Goal: Information Seeking & Learning: Check status

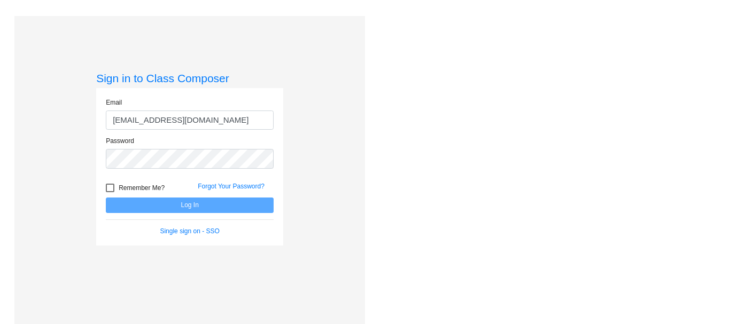
type input "[EMAIL_ADDRESS][DOMAIN_NAME]"
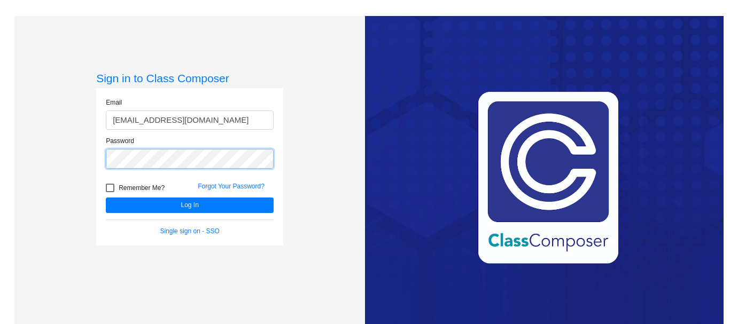
click at [106, 198] on button "Log In" at bounding box center [190, 206] width 168 height 16
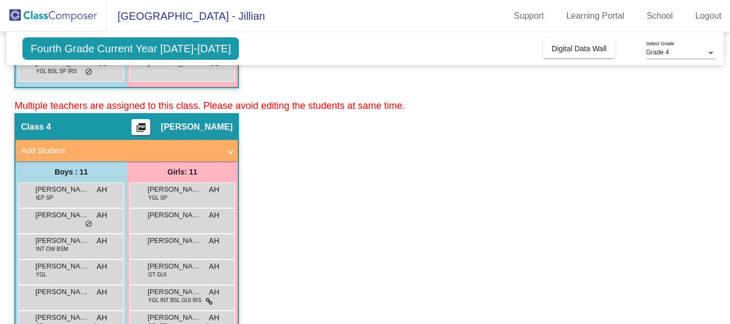
scroll to position [449, 0]
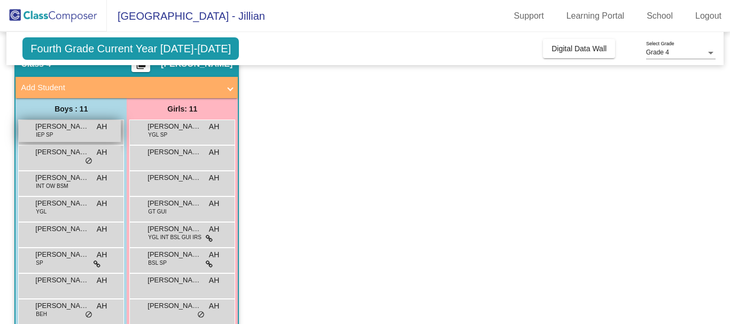
click at [86, 131] on span "[PERSON_NAME]" at bounding box center [61, 126] width 53 height 11
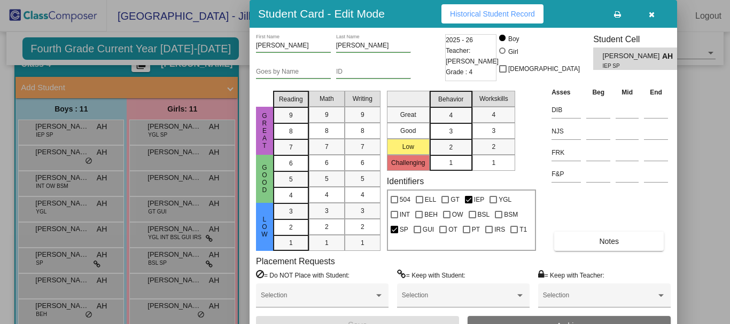
click at [462, 7] on button "Historical Student Record" at bounding box center [493, 13] width 102 height 19
click at [648, 17] on button "button" at bounding box center [651, 13] width 34 height 19
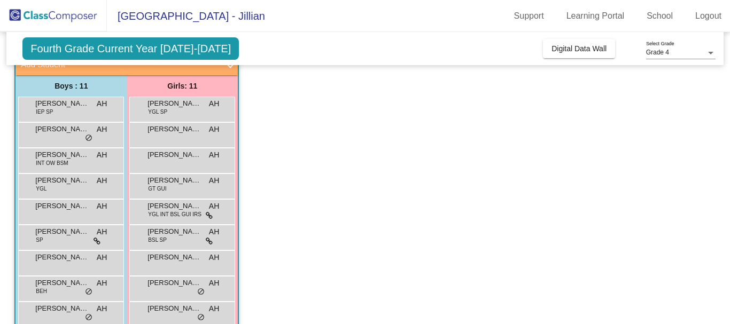
scroll to position [471, 0]
click at [63, 134] on span "[PERSON_NAME]" at bounding box center [61, 130] width 53 height 11
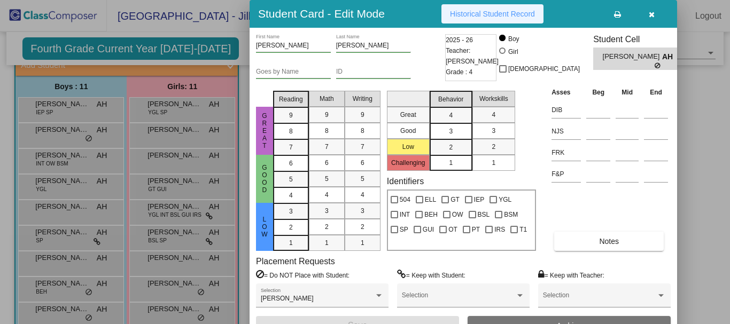
click at [486, 14] on span "Historical Student Record" at bounding box center [492, 14] width 85 height 9
click at [655, 13] on button "button" at bounding box center [651, 13] width 34 height 19
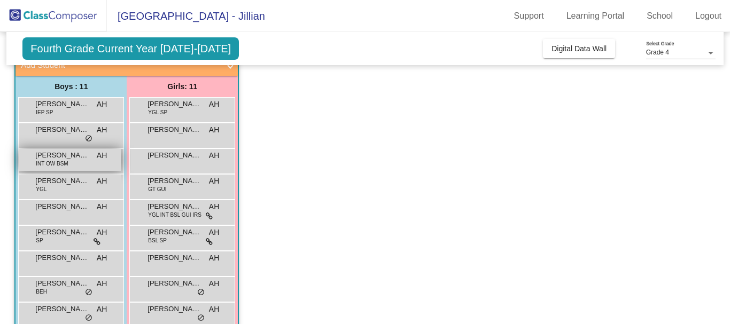
click at [75, 156] on span "[PERSON_NAME]" at bounding box center [61, 155] width 53 height 11
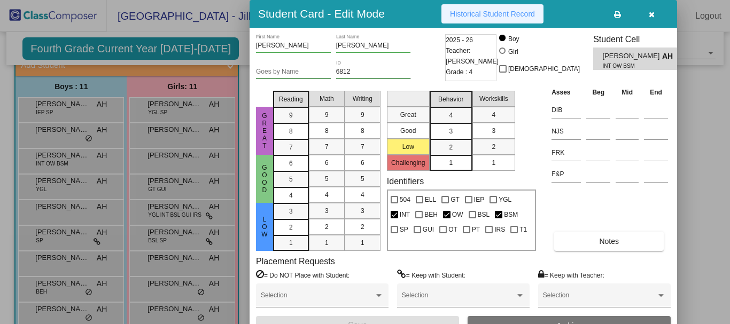
click at [476, 8] on button "Historical Student Record" at bounding box center [493, 13] width 102 height 19
click at [653, 11] on icon "button" at bounding box center [652, 14] width 6 height 7
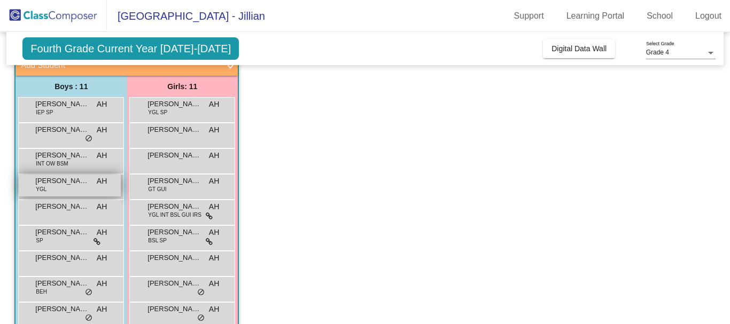
click at [75, 188] on div "[PERSON_NAME] YGL AH lock do_not_disturb_alt" at bounding box center [70, 186] width 102 height 22
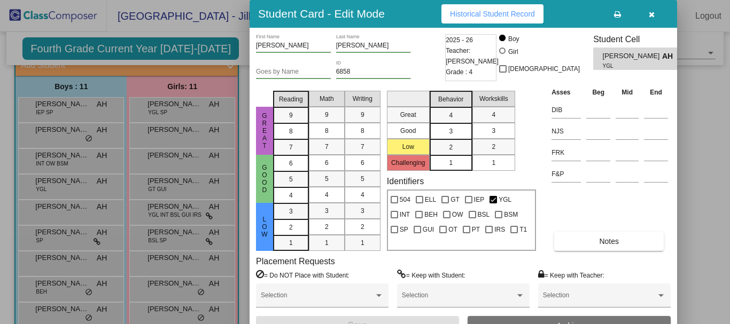
click at [502, 12] on span "Historical Student Record" at bounding box center [492, 14] width 85 height 9
click at [646, 13] on button "button" at bounding box center [651, 13] width 34 height 19
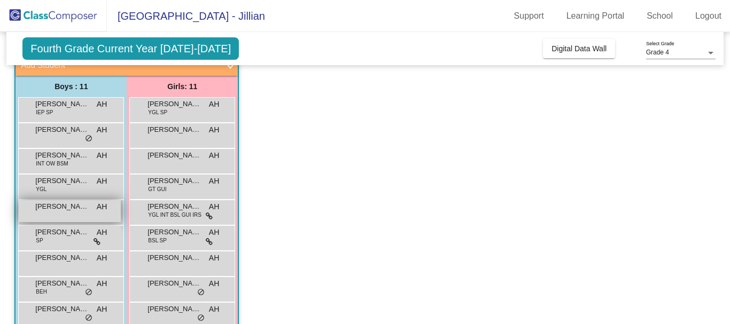
click at [69, 205] on span "[PERSON_NAME]" at bounding box center [61, 207] width 53 height 11
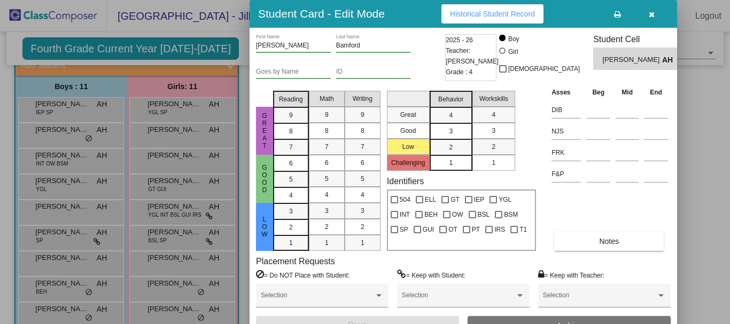
click at [452, 14] on span "Historical Student Record" at bounding box center [492, 14] width 85 height 9
click at [649, 17] on icon "button" at bounding box center [652, 14] width 6 height 7
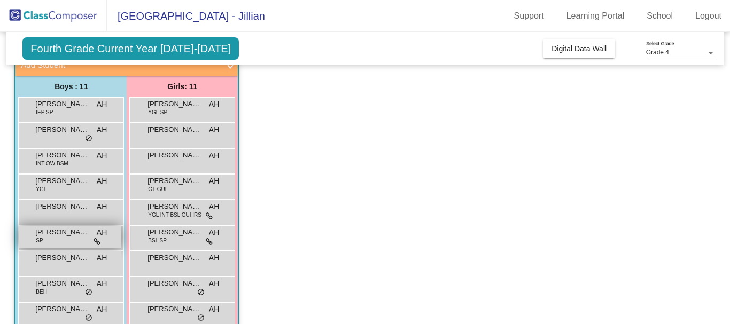
click at [60, 238] on div "[PERSON_NAME] SP AH lock do_not_disturb_alt" at bounding box center [70, 237] width 102 height 22
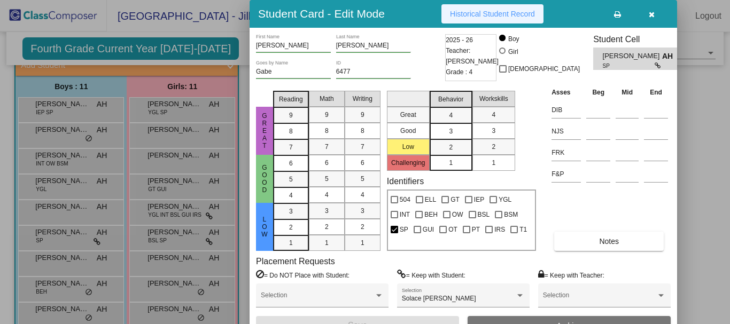
click at [460, 12] on span "Historical Student Record" at bounding box center [492, 14] width 85 height 9
click at [654, 21] on button "button" at bounding box center [651, 13] width 34 height 19
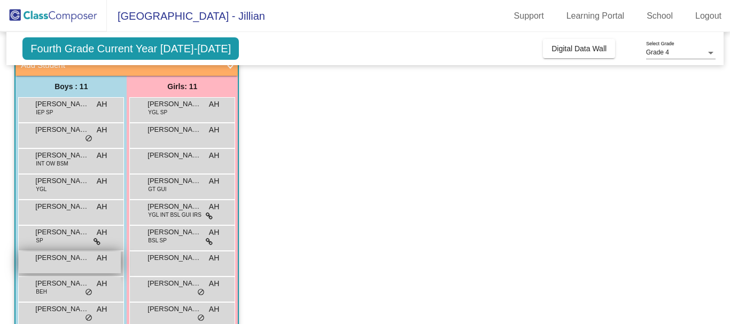
click at [58, 258] on span "[PERSON_NAME] [PERSON_NAME]" at bounding box center [61, 258] width 53 height 11
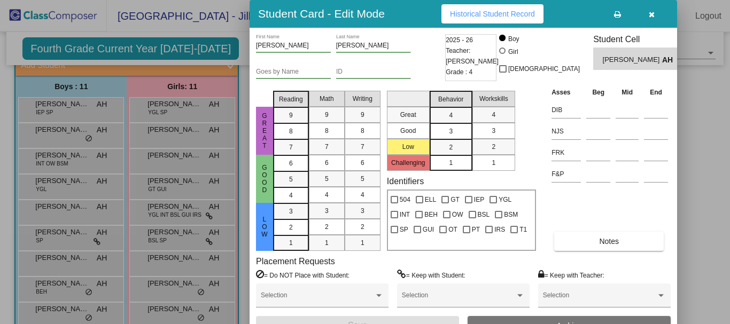
click at [449, 9] on button "Historical Student Record" at bounding box center [493, 13] width 102 height 19
click at [649, 10] on span "button" at bounding box center [652, 14] width 6 height 9
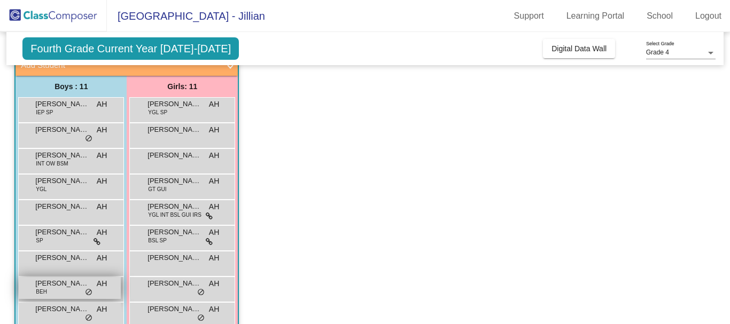
click at [59, 285] on span "[PERSON_NAME]" at bounding box center [61, 283] width 53 height 11
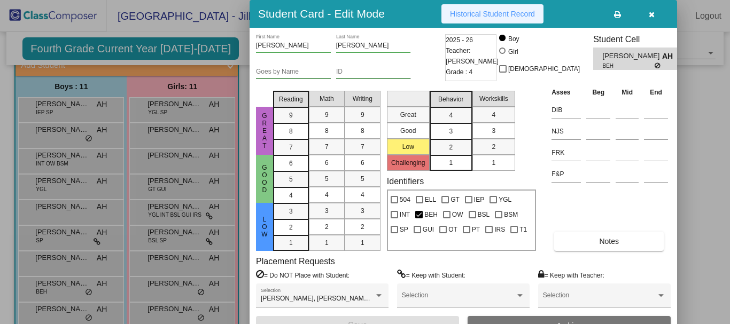
click at [499, 10] on span "Historical Student Record" at bounding box center [492, 14] width 85 height 9
click at [653, 13] on icon "button" at bounding box center [652, 14] width 6 height 7
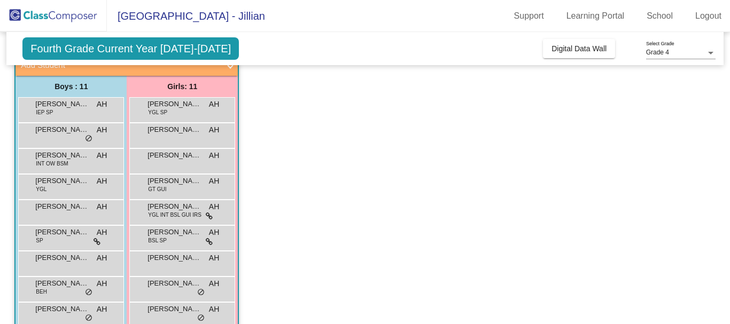
scroll to position [544, 0]
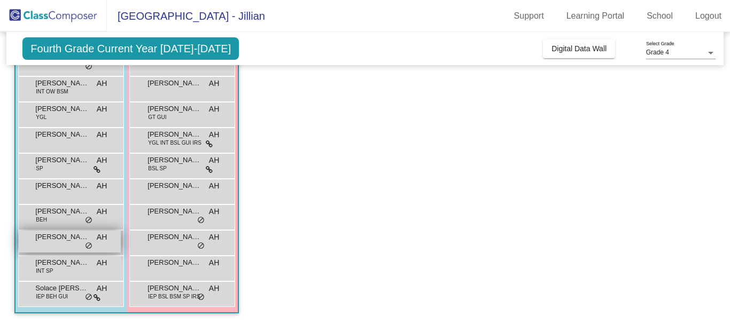
click at [64, 241] on span "[PERSON_NAME]" at bounding box center [61, 237] width 53 height 11
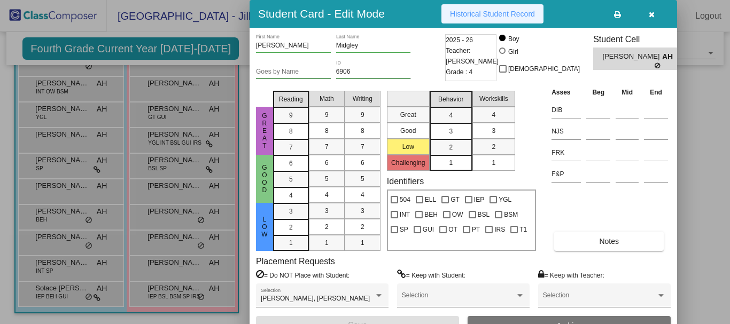
click at [522, 15] on span "Historical Student Record" at bounding box center [492, 14] width 85 height 9
click at [651, 13] on icon "button" at bounding box center [652, 14] width 6 height 7
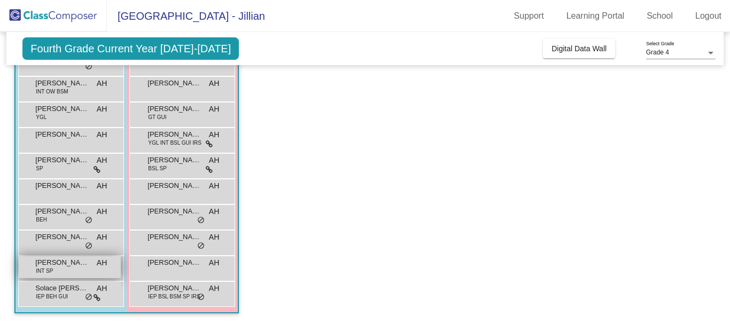
click at [57, 262] on span "[PERSON_NAME]" at bounding box center [61, 263] width 53 height 11
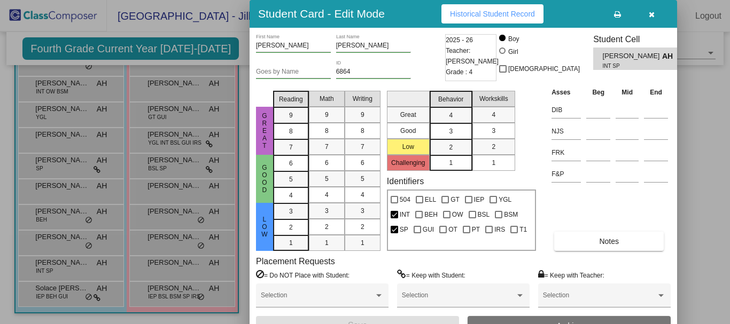
click at [456, 15] on span "Historical Student Record" at bounding box center [492, 14] width 85 height 9
click at [652, 11] on icon "button" at bounding box center [652, 14] width 6 height 7
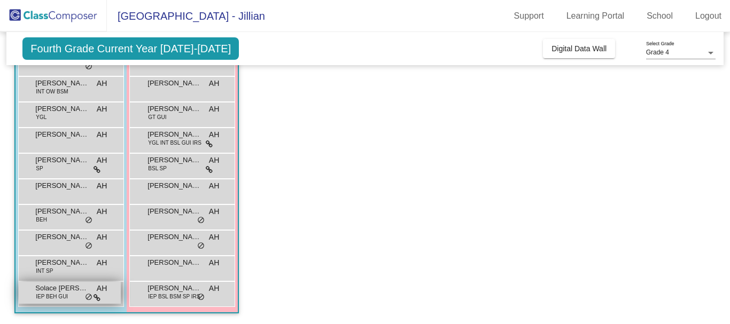
click at [66, 295] on span "IEP BEH GUI" at bounding box center [52, 297] width 32 height 8
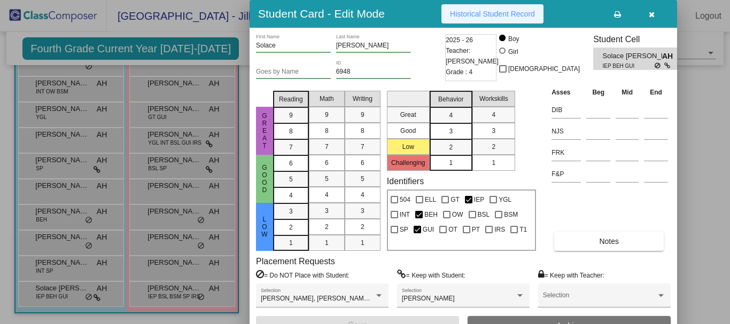
click at [507, 7] on button "Historical Student Record" at bounding box center [493, 13] width 102 height 19
click at [656, 15] on button "button" at bounding box center [651, 13] width 34 height 19
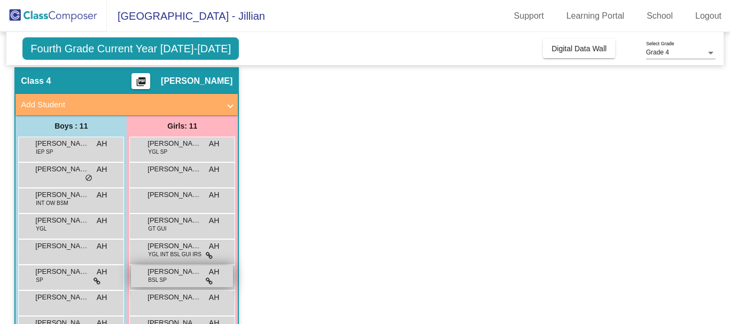
scroll to position [431, 0]
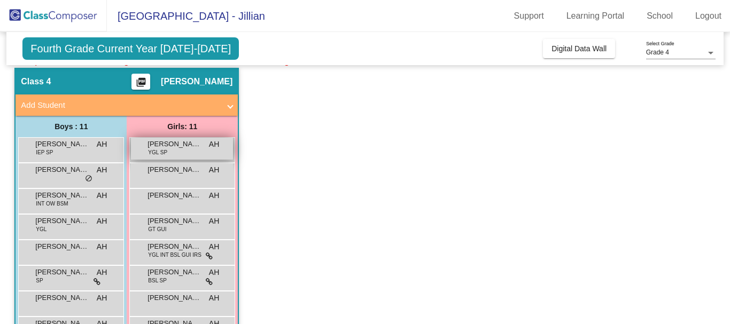
click at [190, 148] on span "[PERSON_NAME]" at bounding box center [174, 144] width 53 height 11
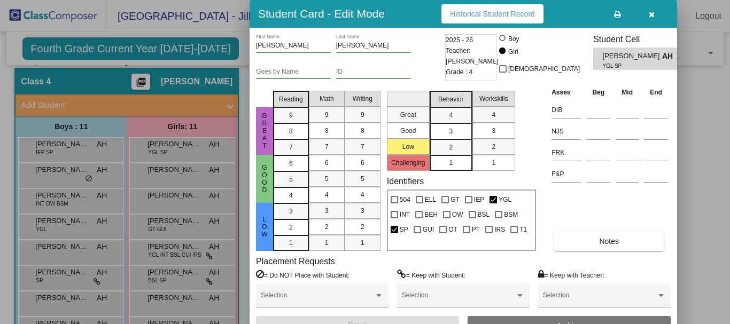
click at [497, 11] on span "Historical Student Record" at bounding box center [492, 14] width 85 height 9
click at [652, 17] on icon "button" at bounding box center [652, 14] width 6 height 7
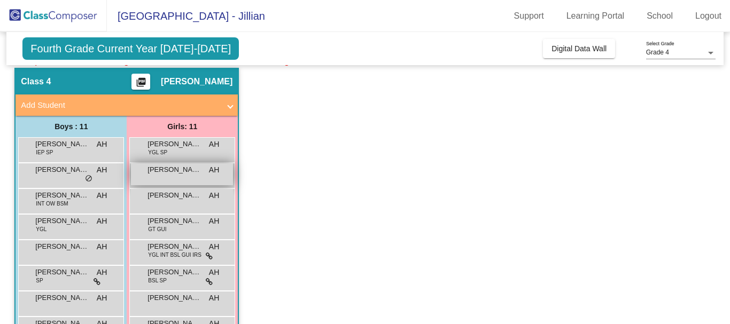
click at [184, 172] on span "[PERSON_NAME]" at bounding box center [174, 170] width 53 height 11
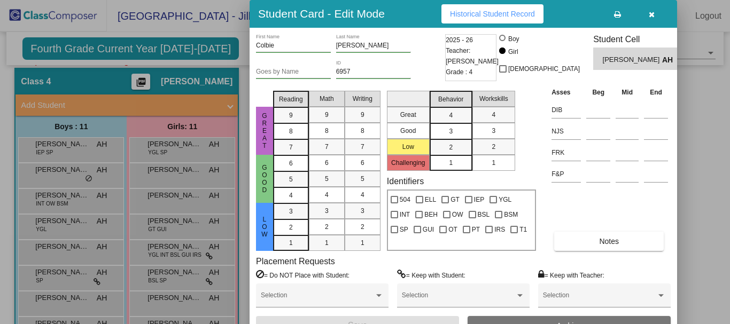
click at [521, 12] on span "Historical Student Record" at bounding box center [492, 14] width 85 height 9
click at [650, 13] on icon "button" at bounding box center [652, 14] width 6 height 7
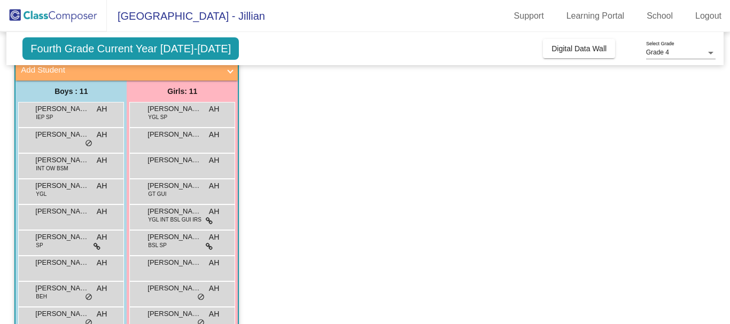
scroll to position [467, 0]
click at [185, 161] on span "[PERSON_NAME]" at bounding box center [174, 159] width 53 height 11
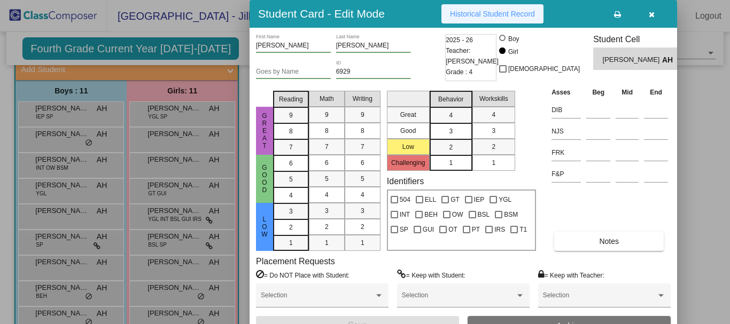
click at [454, 12] on span "Historical Student Record" at bounding box center [492, 14] width 85 height 9
click at [649, 18] on icon "button" at bounding box center [652, 14] width 6 height 7
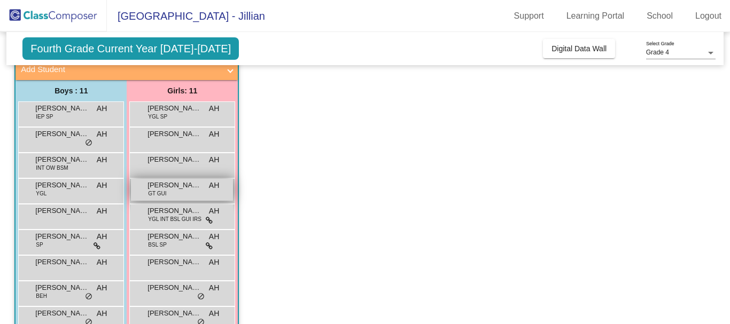
click at [180, 189] on span "[PERSON_NAME]" at bounding box center [174, 185] width 53 height 11
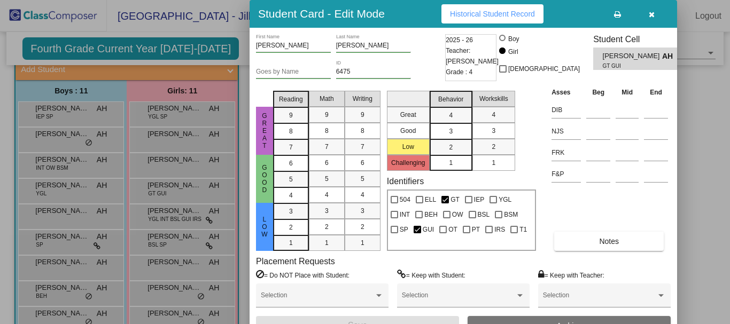
click at [491, 14] on span "Historical Student Record" at bounding box center [492, 14] width 85 height 9
click at [651, 12] on icon "button" at bounding box center [652, 14] width 6 height 7
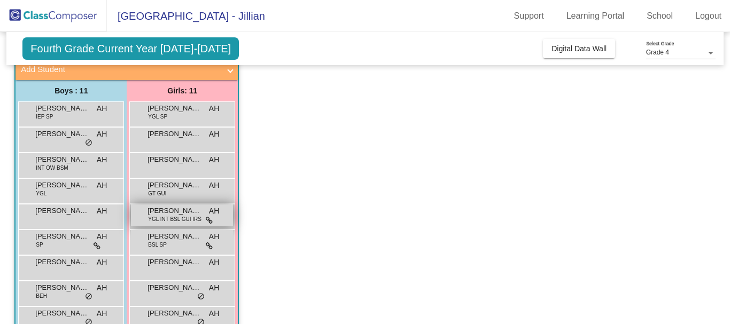
click at [155, 215] on span "[PERSON_NAME]" at bounding box center [174, 211] width 53 height 11
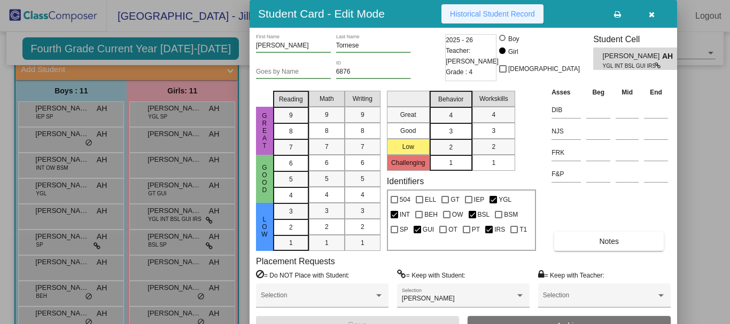
click at [484, 13] on span "Historical Student Record" at bounding box center [492, 14] width 85 height 9
click at [652, 18] on icon "button" at bounding box center [652, 14] width 6 height 7
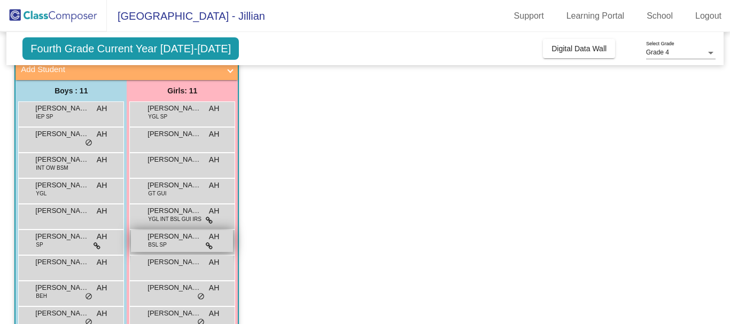
click at [192, 240] on span "[PERSON_NAME]" at bounding box center [174, 236] width 53 height 11
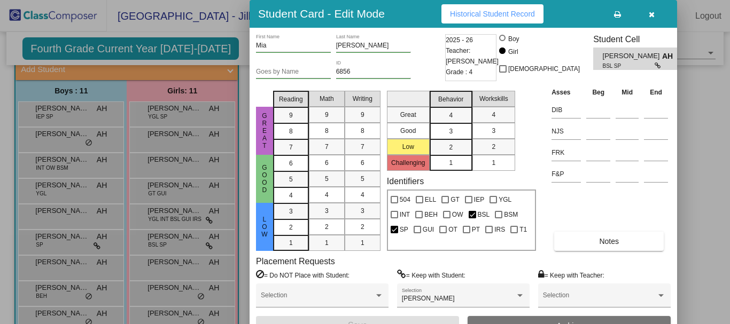
click at [516, 4] on button "Historical Student Record" at bounding box center [493, 13] width 102 height 19
click at [651, 12] on icon "button" at bounding box center [652, 14] width 6 height 7
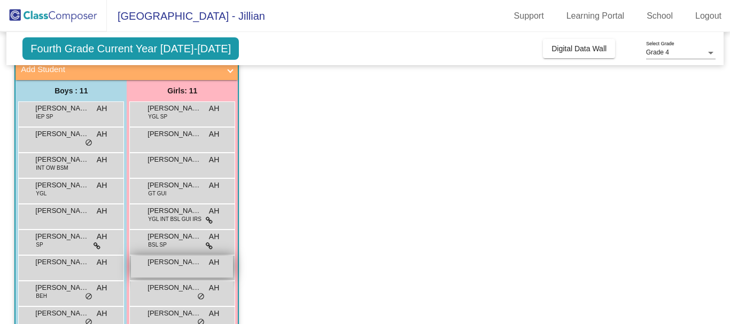
click at [180, 269] on div "[PERSON_NAME] AH lock do_not_disturb_alt" at bounding box center [182, 267] width 102 height 22
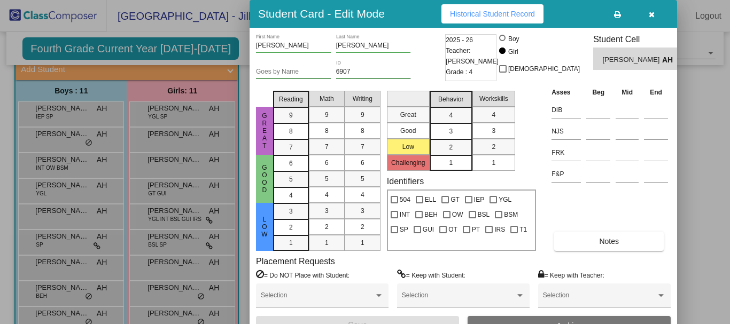
click at [520, 11] on span "Historical Student Record" at bounding box center [492, 14] width 85 height 9
click at [655, 13] on button "button" at bounding box center [651, 13] width 34 height 19
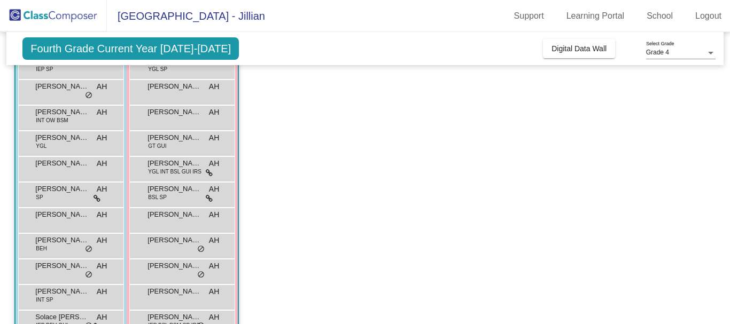
scroll to position [515, 0]
click at [169, 244] on span "[PERSON_NAME]" at bounding box center [174, 240] width 53 height 11
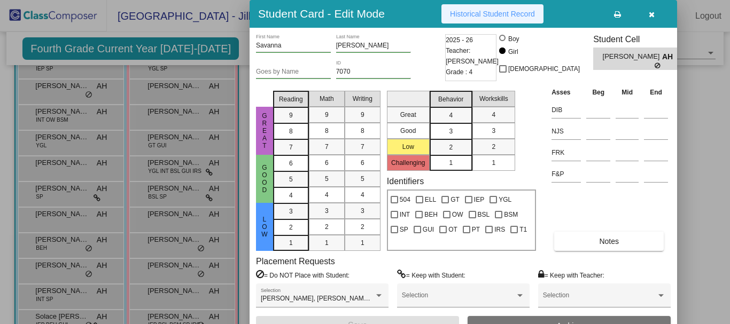
click at [502, 15] on span "Historical Student Record" at bounding box center [492, 14] width 85 height 9
click at [653, 14] on icon "button" at bounding box center [652, 14] width 6 height 7
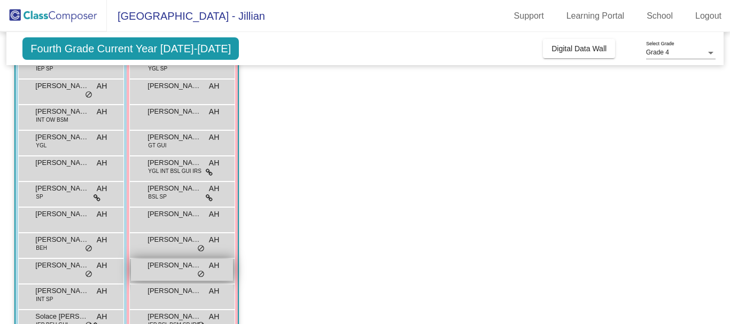
click at [172, 266] on span "[PERSON_NAME]" at bounding box center [174, 265] width 53 height 11
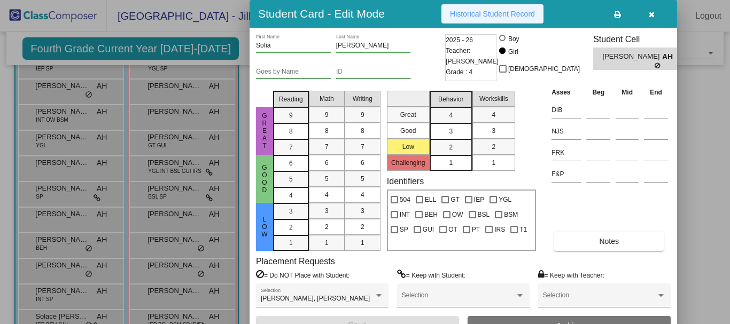
click at [464, 17] on span "Historical Student Record" at bounding box center [492, 14] width 85 height 9
click at [505, 18] on span "Historical Student Record" at bounding box center [492, 14] width 85 height 9
click at [645, 14] on button "button" at bounding box center [651, 13] width 34 height 19
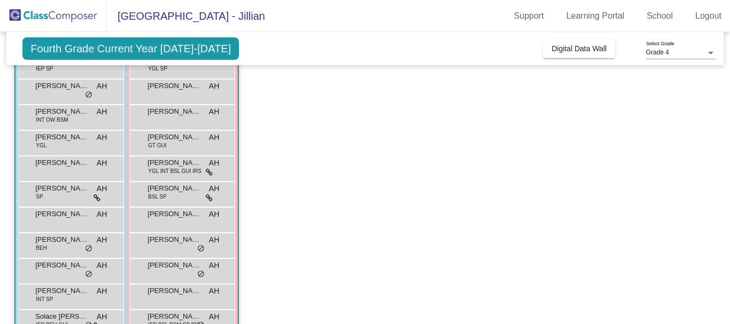
scroll to position [544, 0]
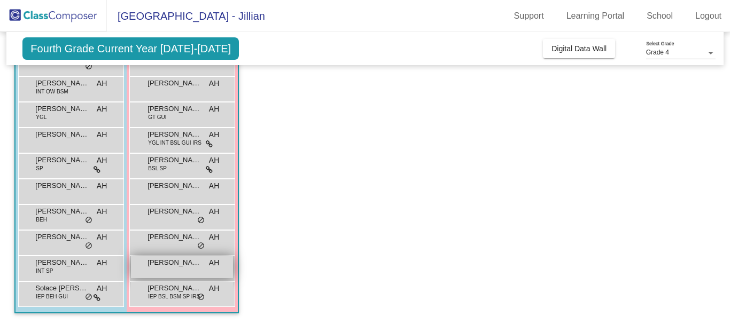
click at [171, 265] on span "[PERSON_NAME]" at bounding box center [174, 263] width 53 height 11
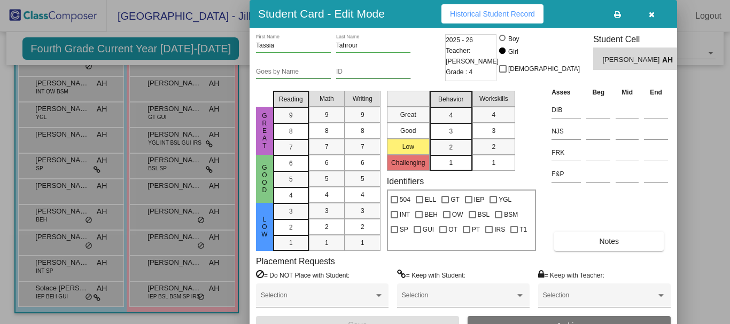
click at [507, 12] on span "Historical Student Record" at bounding box center [492, 14] width 85 height 9
click at [655, 12] on button "button" at bounding box center [651, 13] width 34 height 19
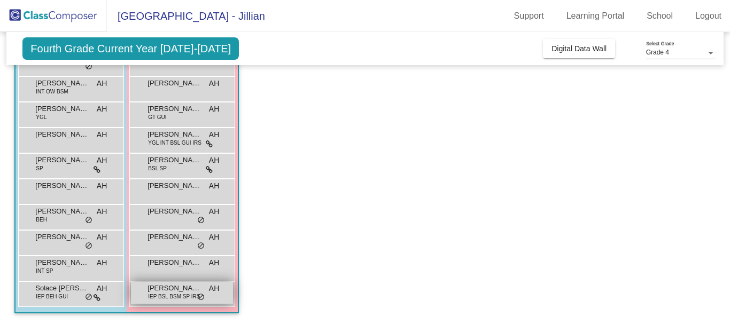
click at [160, 290] on span "[PERSON_NAME]" at bounding box center [174, 288] width 53 height 11
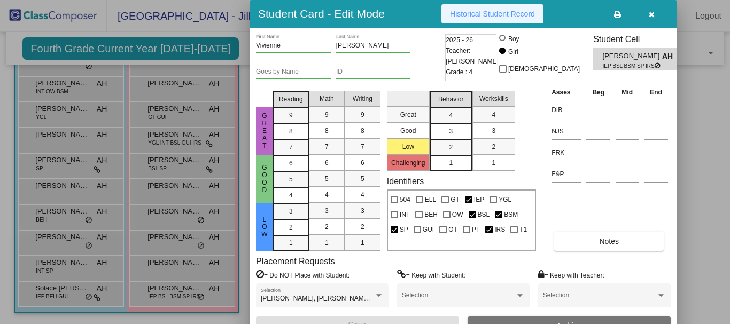
click at [486, 12] on span "Historical Student Record" at bounding box center [492, 14] width 85 height 9
click at [654, 16] on icon "button" at bounding box center [652, 14] width 6 height 7
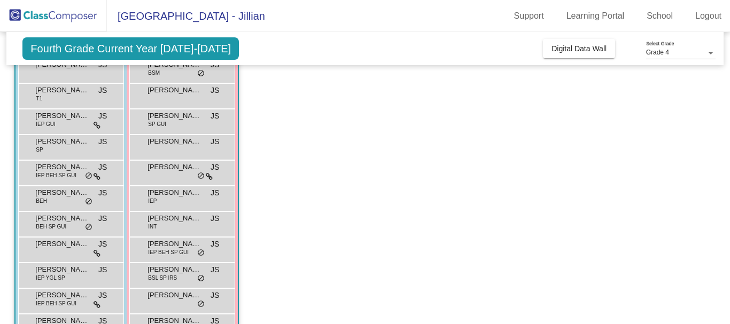
scroll to position [0, 0]
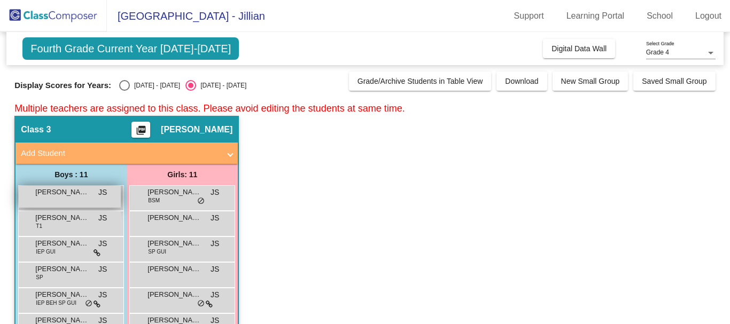
click at [75, 193] on span "[PERSON_NAME] [PERSON_NAME]" at bounding box center [61, 192] width 53 height 11
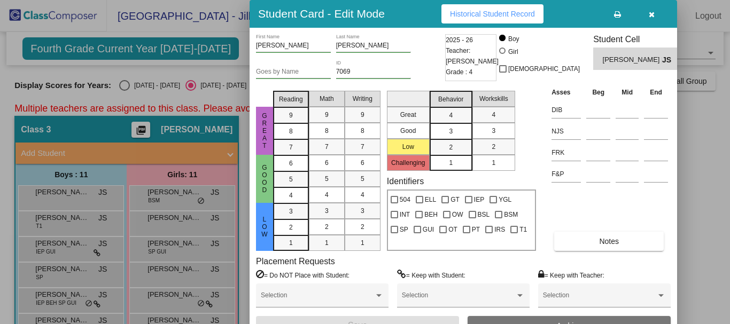
click at [490, 18] on button "Historical Student Record" at bounding box center [493, 13] width 102 height 19
click at [654, 16] on icon "button" at bounding box center [652, 14] width 6 height 7
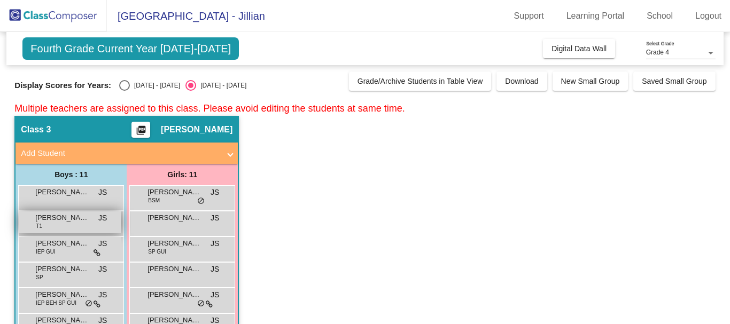
click at [89, 223] on div "[PERSON_NAME] T1 JS lock do_not_disturb_alt" at bounding box center [70, 223] width 102 height 22
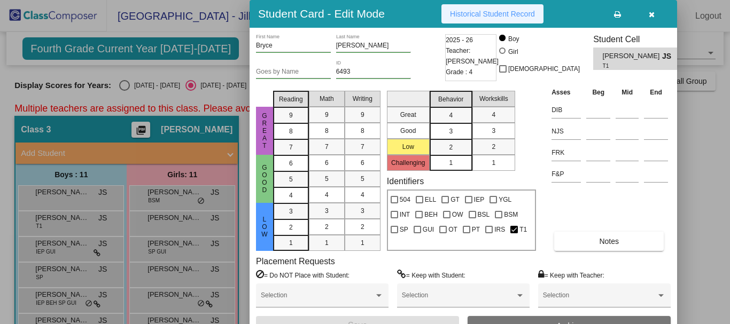
click at [509, 17] on span "Historical Student Record" at bounding box center [492, 14] width 85 height 9
click at [652, 10] on span "button" at bounding box center [652, 14] width 6 height 9
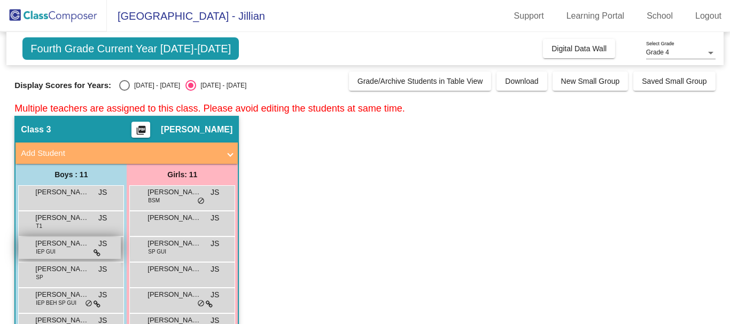
click at [62, 243] on span "[PERSON_NAME]" at bounding box center [61, 243] width 53 height 11
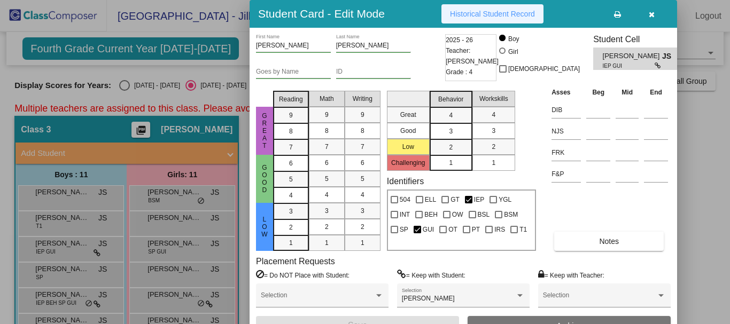
click at [470, 10] on span "Historical Student Record" at bounding box center [492, 14] width 85 height 9
click at [652, 16] on icon "button" at bounding box center [652, 14] width 6 height 7
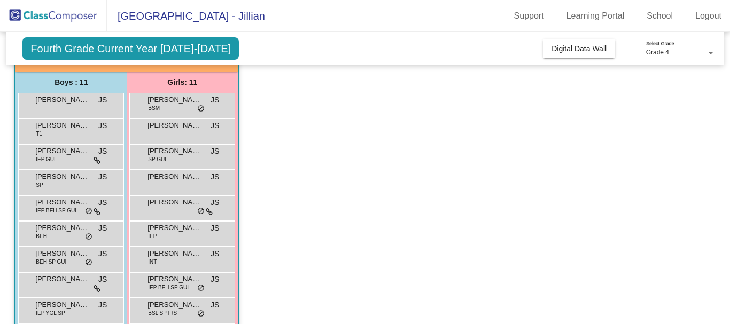
scroll to position [93, 0]
click at [81, 184] on div "[PERSON_NAME] SP JS lock do_not_disturb_alt" at bounding box center [70, 181] width 102 height 22
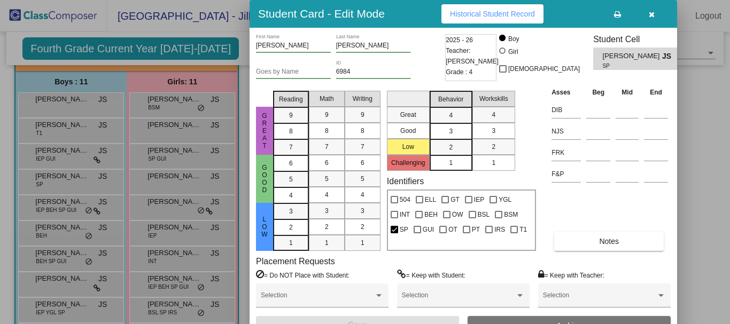
click at [470, 10] on span "Historical Student Record" at bounding box center [492, 14] width 85 height 9
click at [646, 14] on button "button" at bounding box center [651, 13] width 34 height 19
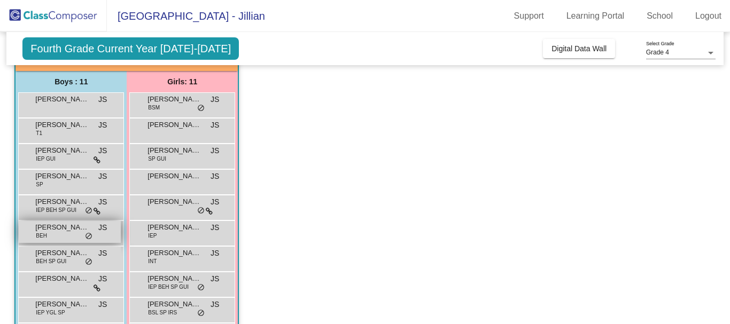
click at [62, 229] on span "[PERSON_NAME]" at bounding box center [61, 227] width 53 height 11
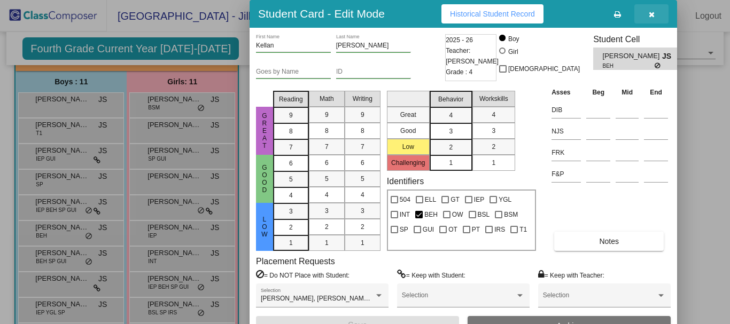
click at [649, 16] on icon "button" at bounding box center [652, 14] width 6 height 7
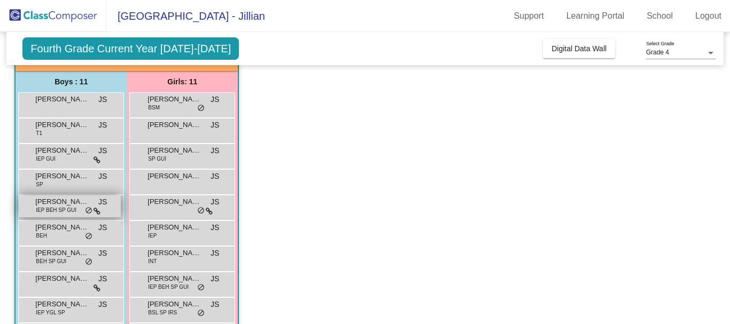
click at [63, 208] on span "IEP BEH SP GUI" at bounding box center [56, 210] width 41 height 8
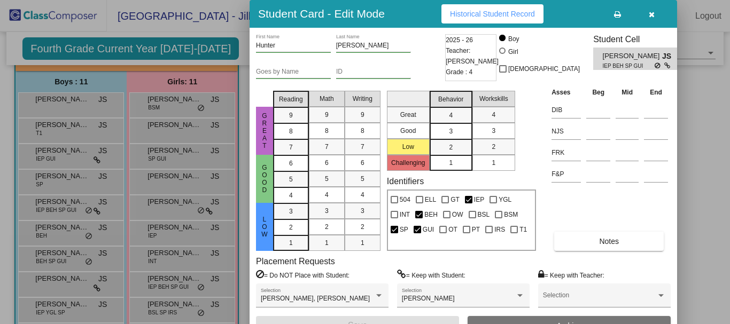
click at [486, 9] on button "Historical Student Record" at bounding box center [493, 13] width 102 height 19
click at [649, 11] on icon "button" at bounding box center [652, 14] width 6 height 7
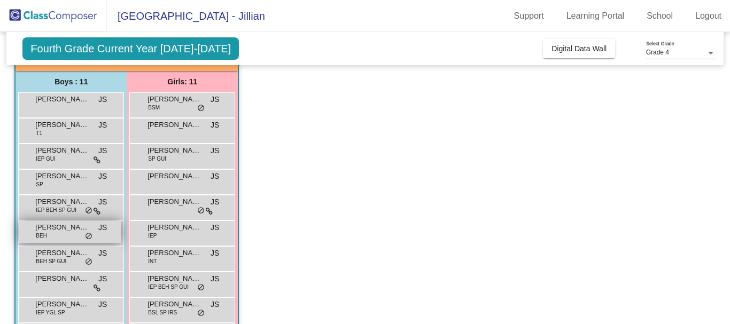
click at [63, 232] on span "[PERSON_NAME]" at bounding box center [61, 227] width 53 height 11
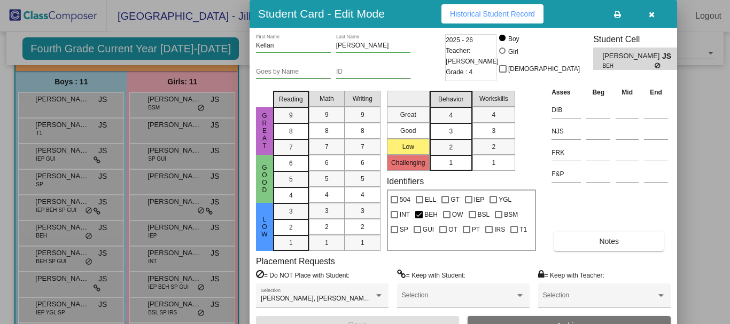
click at [498, 14] on span "Historical Student Record" at bounding box center [492, 14] width 85 height 9
click at [649, 14] on icon "button" at bounding box center [652, 14] width 6 height 7
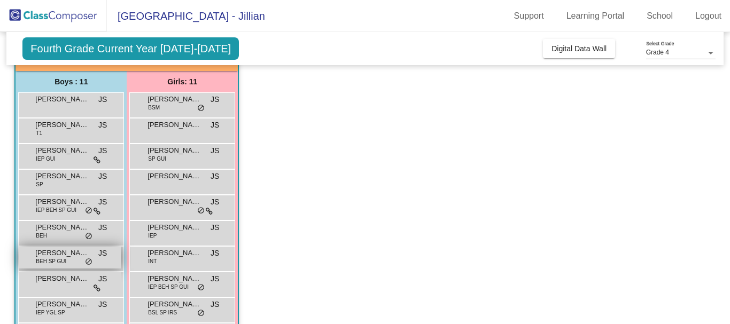
click at [47, 258] on span "BEH SP GUI" at bounding box center [51, 262] width 30 height 8
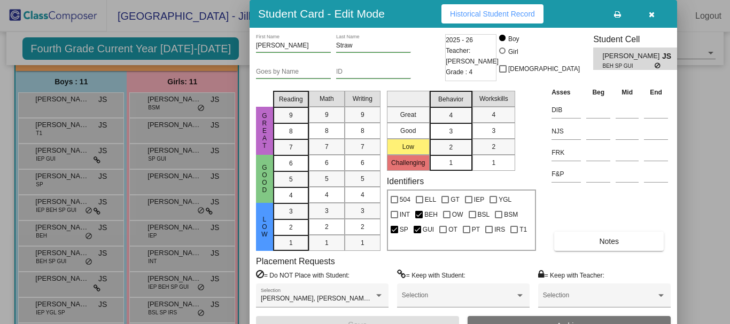
click at [508, 16] on span "Historical Student Record" at bounding box center [492, 14] width 85 height 9
click at [651, 11] on icon "button" at bounding box center [652, 14] width 6 height 7
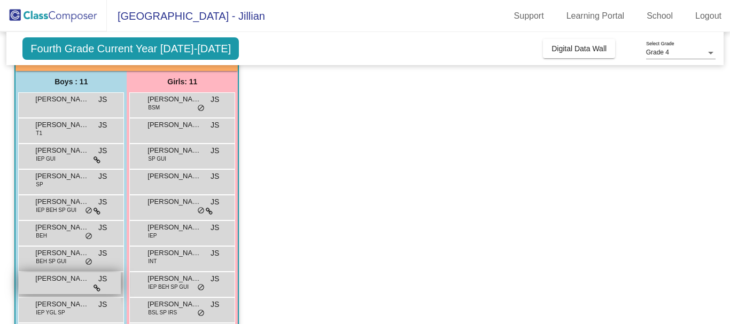
click at [44, 282] on span "[PERSON_NAME]" at bounding box center [61, 279] width 53 height 11
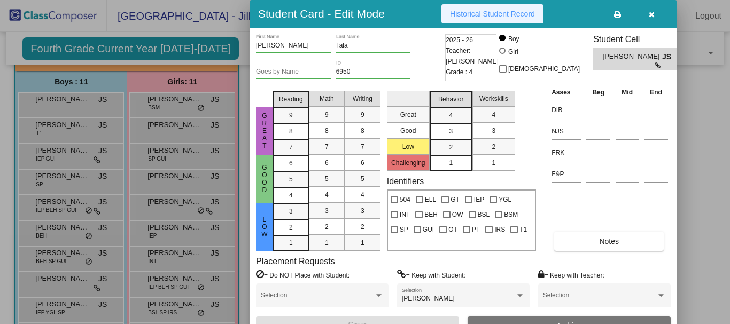
click at [470, 18] on button "Historical Student Record" at bounding box center [493, 13] width 102 height 19
click at [647, 11] on button "button" at bounding box center [651, 13] width 34 height 19
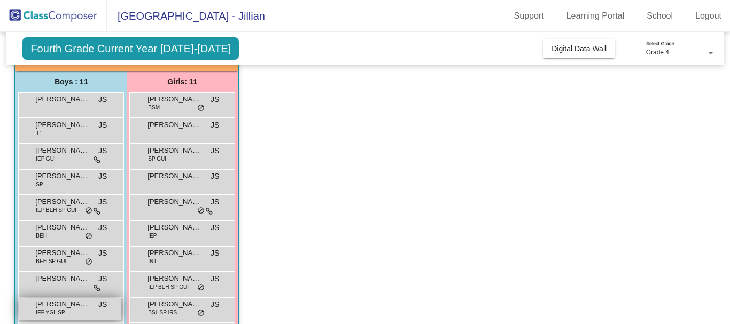
click at [74, 306] on span "[PERSON_NAME]" at bounding box center [61, 304] width 53 height 11
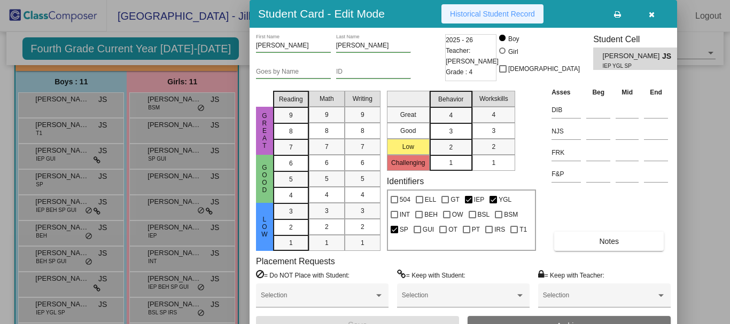
click at [523, 10] on span "Historical Student Record" at bounding box center [492, 14] width 85 height 9
click at [648, 14] on button "button" at bounding box center [651, 13] width 34 height 19
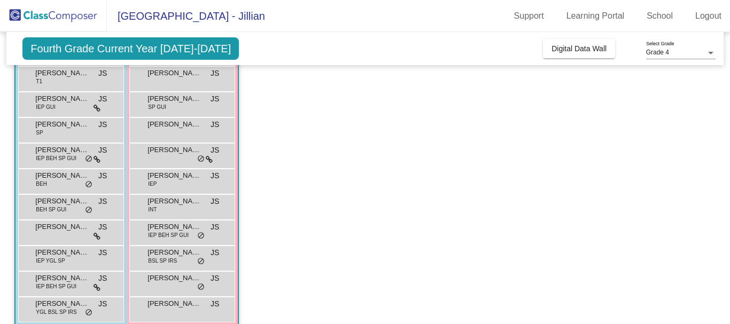
scroll to position [145, 0]
click at [52, 279] on span "[PERSON_NAME]" at bounding box center [61, 278] width 53 height 11
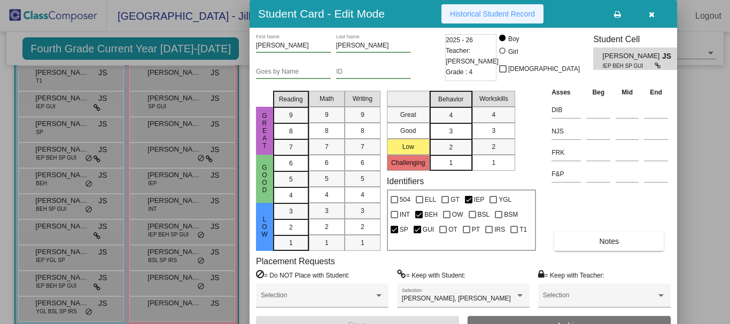
click at [477, 18] on span "Historical Student Record" at bounding box center [492, 14] width 85 height 9
click at [648, 20] on button "button" at bounding box center [651, 13] width 34 height 19
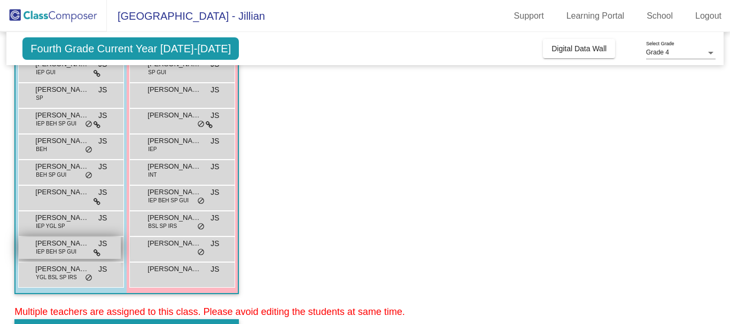
scroll to position [180, 0]
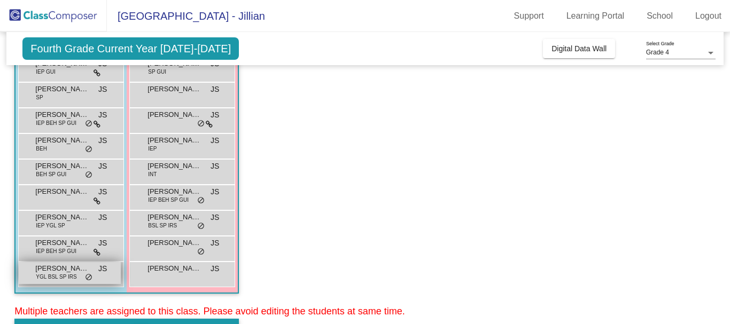
click at [63, 275] on span "YGL BSL SP IRS" at bounding box center [56, 277] width 41 height 8
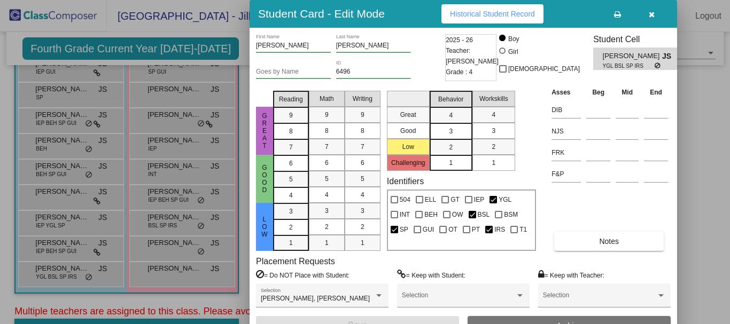
click at [512, 9] on button "Historical Student Record" at bounding box center [493, 13] width 102 height 19
click at [646, 12] on button "button" at bounding box center [651, 13] width 34 height 19
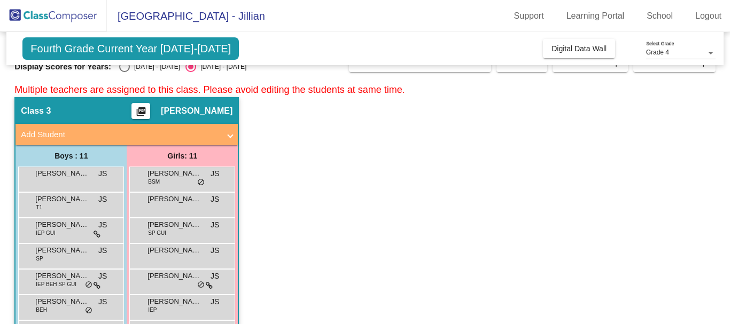
scroll to position [0, 0]
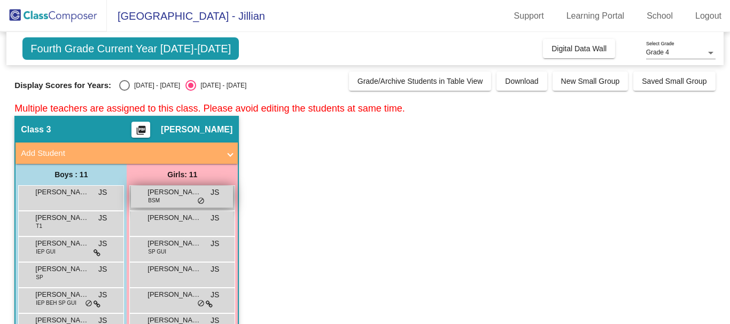
click at [168, 198] on div "[PERSON_NAME] BSM JS lock do_not_disturb_alt" at bounding box center [182, 197] width 102 height 22
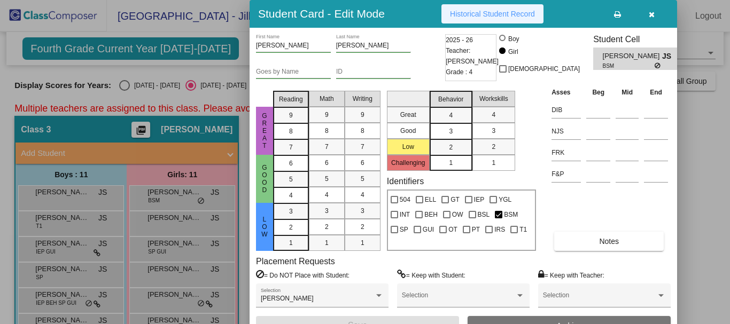
click at [515, 14] on span "Historical Student Record" at bounding box center [492, 14] width 85 height 9
click at [651, 17] on icon "button" at bounding box center [652, 14] width 6 height 7
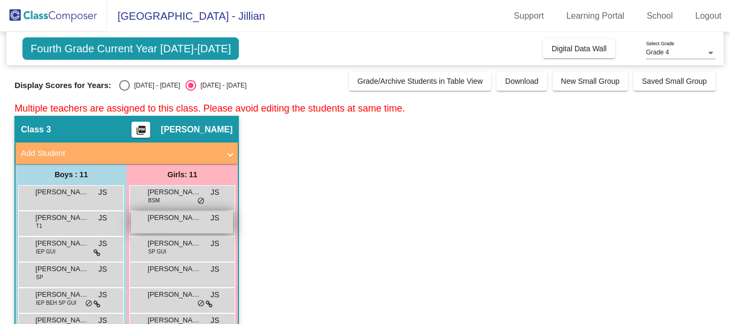
click at [197, 221] on span "[PERSON_NAME]" at bounding box center [174, 218] width 53 height 11
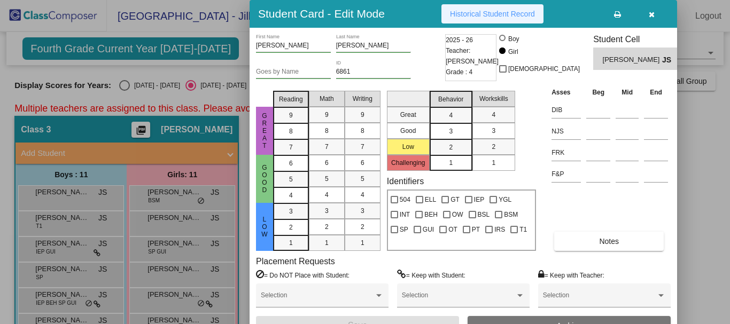
click at [493, 14] on span "Historical Student Record" at bounding box center [492, 14] width 85 height 9
click at [649, 12] on icon "button" at bounding box center [652, 14] width 6 height 7
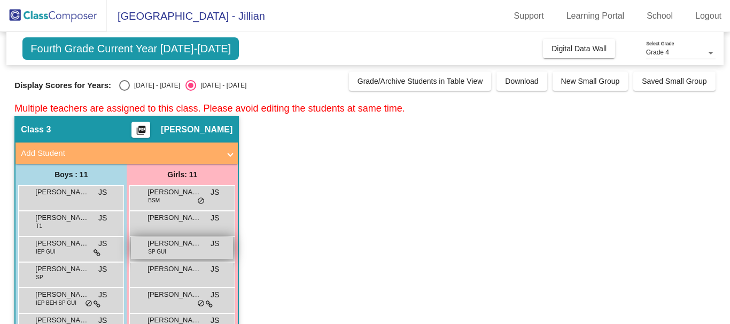
click at [204, 244] on div "[PERSON_NAME] SP GUI JS lock do_not_disturb_alt" at bounding box center [182, 248] width 102 height 22
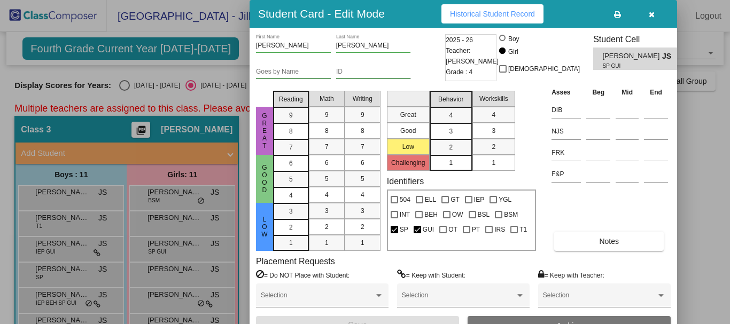
click at [501, 18] on span "Historical Student Record" at bounding box center [492, 14] width 85 height 9
click at [649, 18] on icon "button" at bounding box center [652, 14] width 6 height 7
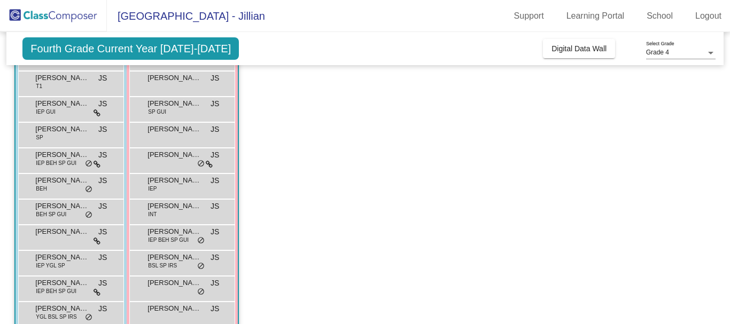
scroll to position [141, 0]
click at [182, 130] on span "[PERSON_NAME] [PERSON_NAME]" at bounding box center [174, 128] width 53 height 11
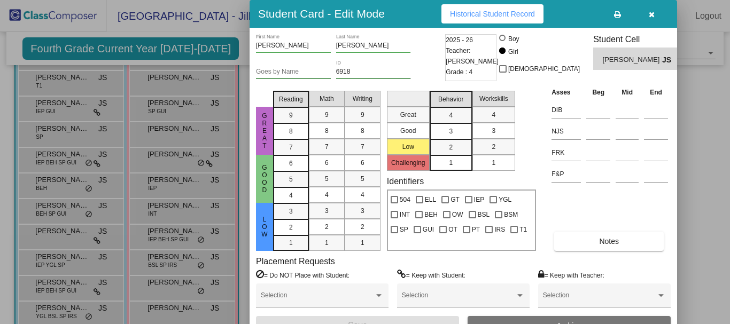
click at [507, 13] on span "Historical Student Record" at bounding box center [492, 14] width 85 height 9
click at [649, 11] on icon "button" at bounding box center [652, 14] width 6 height 7
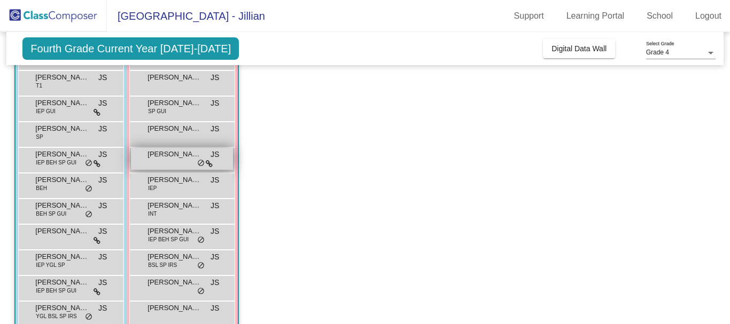
click at [166, 157] on span "[PERSON_NAME]" at bounding box center [174, 154] width 53 height 11
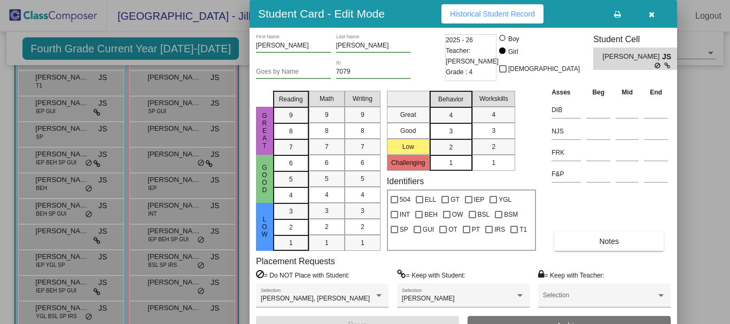
click at [469, 17] on span "Historical Student Record" at bounding box center [492, 14] width 85 height 9
click at [647, 18] on button "button" at bounding box center [651, 13] width 34 height 19
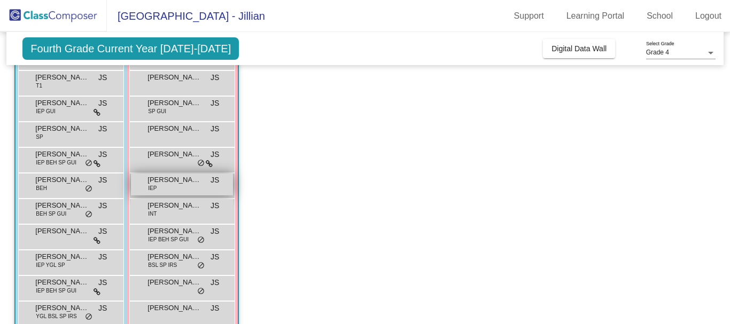
click at [175, 181] on span "[PERSON_NAME]" at bounding box center [174, 180] width 53 height 11
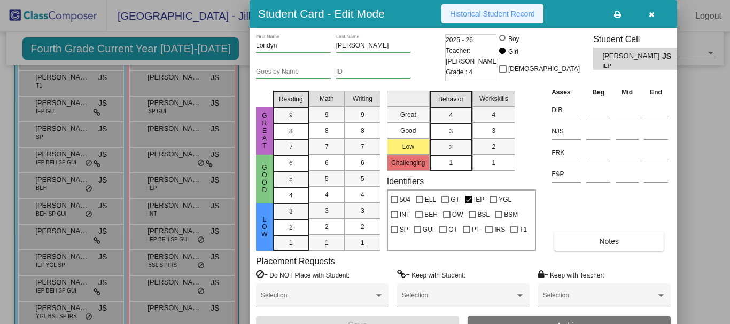
click at [518, 12] on span "Historical Student Record" at bounding box center [492, 14] width 85 height 9
click at [653, 18] on icon "button" at bounding box center [652, 14] width 6 height 7
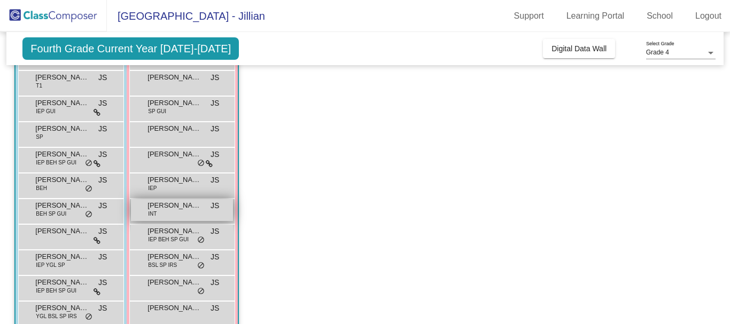
click at [171, 215] on div "[PERSON_NAME] INT JS lock do_not_disturb_alt" at bounding box center [182, 210] width 102 height 22
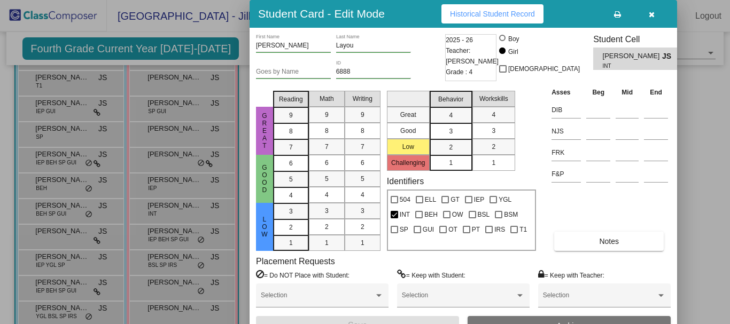
drag, startPoint x: 407, startPoint y: 212, endPoint x: 494, endPoint y: 11, distance: 219.3
click at [494, 11] on div "Student Card - Edit Mode Historical Student Record [PERSON_NAME] First Name Lay…" at bounding box center [464, 171] width 428 height 342
click at [494, 11] on span "Historical Student Record" at bounding box center [492, 14] width 85 height 9
click at [653, 14] on icon "button" at bounding box center [652, 14] width 6 height 7
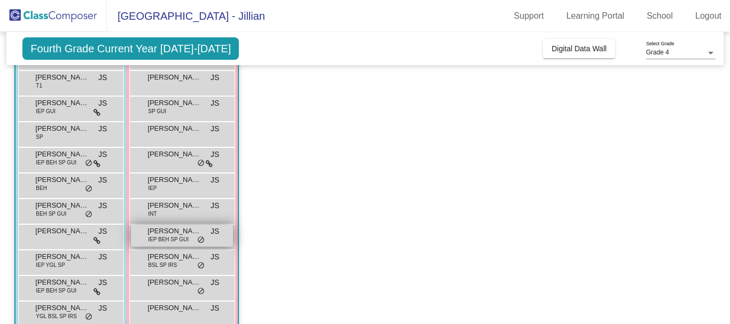
click at [178, 238] on span "IEP BEH SP GUI" at bounding box center [168, 240] width 41 height 8
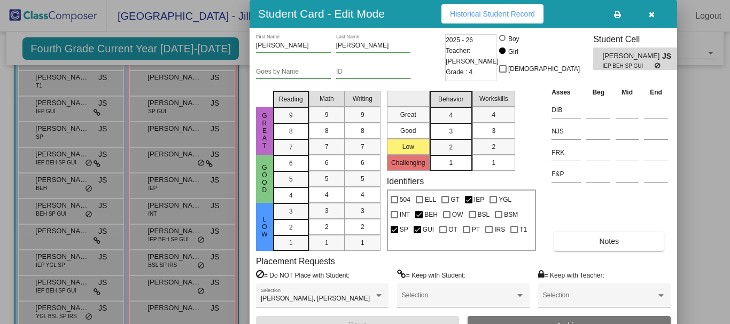
click at [500, 3] on div "Student Card - Edit Mode Historical Student Record" at bounding box center [464, 14] width 428 height 28
click at [521, 14] on span "Historical Student Record" at bounding box center [492, 14] width 85 height 9
click at [652, 18] on icon "button" at bounding box center [652, 14] width 6 height 7
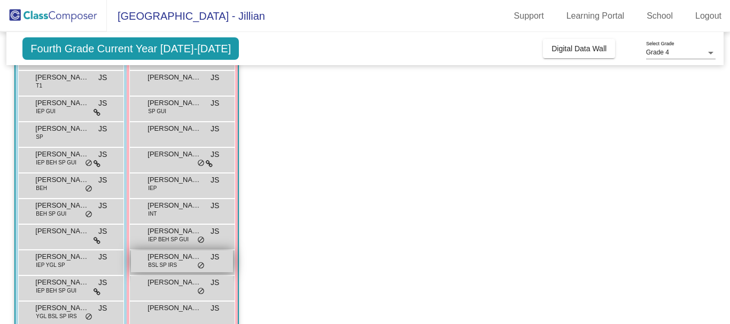
click at [180, 261] on span "[PERSON_NAME]" at bounding box center [174, 257] width 53 height 11
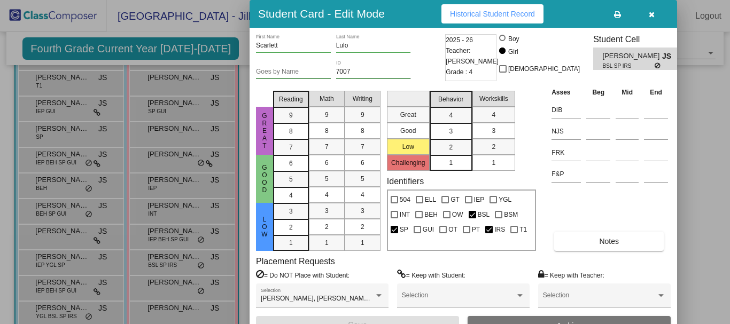
click at [501, 9] on button "Historical Student Record" at bounding box center [493, 13] width 102 height 19
click at [657, 14] on button "button" at bounding box center [651, 13] width 34 height 19
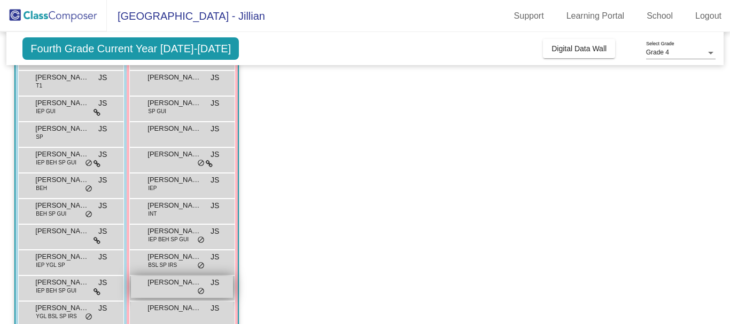
click at [171, 285] on span "[PERSON_NAME]" at bounding box center [174, 282] width 53 height 11
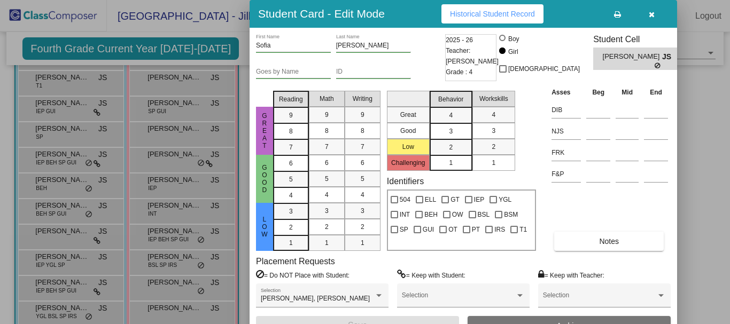
click at [483, 11] on span "Historical Student Record" at bounding box center [492, 14] width 85 height 9
click at [649, 13] on icon "button" at bounding box center [652, 14] width 6 height 7
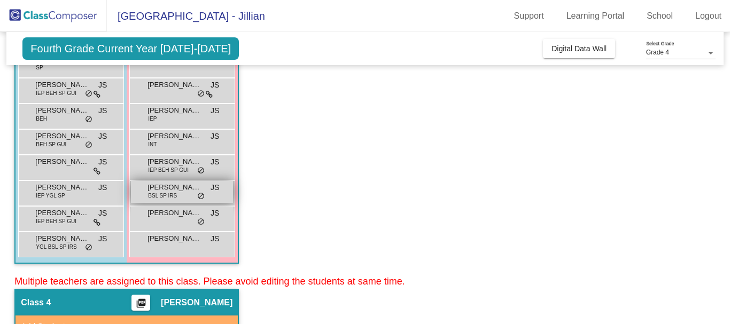
scroll to position [211, 0]
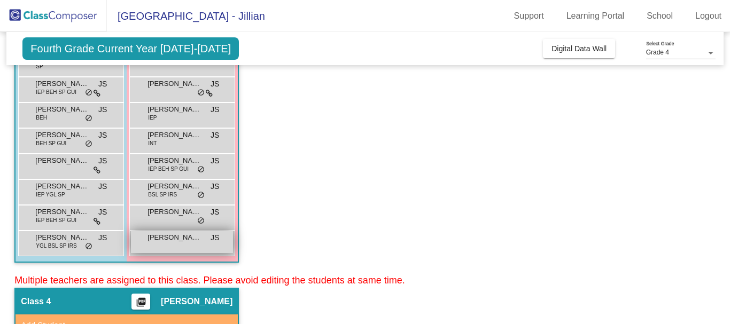
click at [190, 246] on div "[PERSON_NAME] JS lock do_not_disturb_alt" at bounding box center [182, 242] width 102 height 22
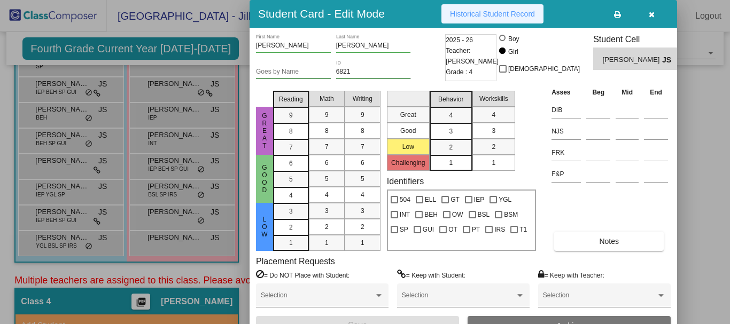
click at [516, 9] on button "Historical Student Record" at bounding box center [493, 13] width 102 height 19
click at [654, 13] on icon "button" at bounding box center [652, 14] width 6 height 7
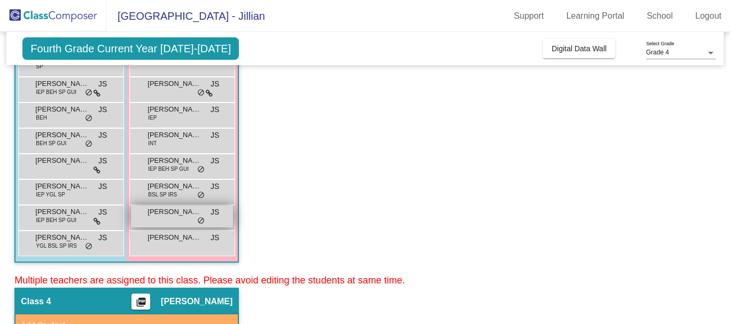
click at [176, 220] on div "[PERSON_NAME] JS lock do_not_disturb_alt" at bounding box center [182, 217] width 102 height 22
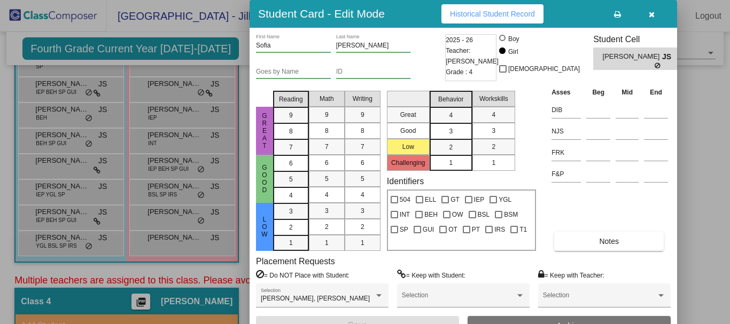
click at [515, 19] on button "Historical Student Record" at bounding box center [493, 13] width 102 height 19
click at [652, 19] on button "button" at bounding box center [651, 13] width 34 height 19
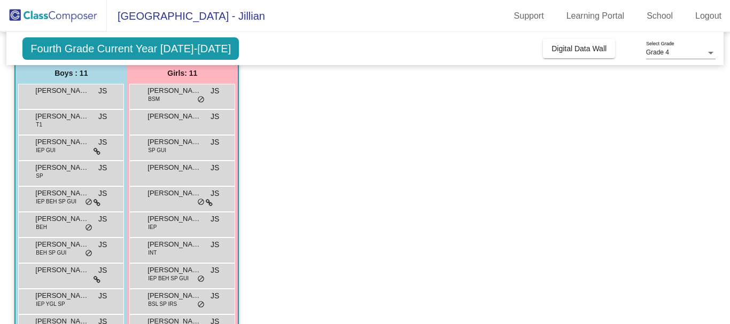
scroll to position [101, 0]
click at [172, 296] on span "[PERSON_NAME]" at bounding box center [174, 296] width 53 height 11
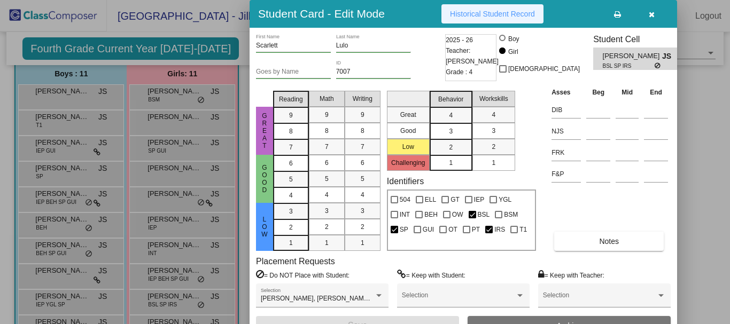
click at [498, 12] on span "Historical Student Record" at bounding box center [492, 14] width 85 height 9
click at [649, 12] on icon "button" at bounding box center [652, 14] width 6 height 7
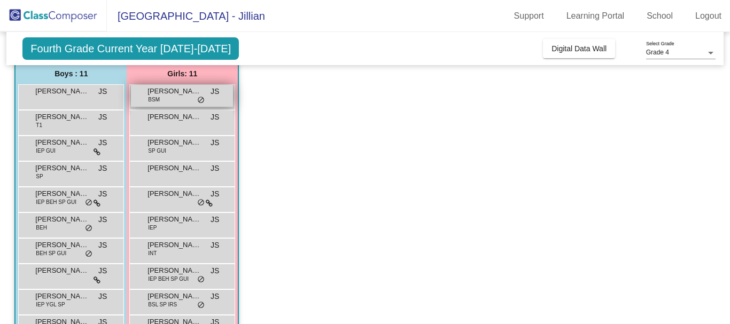
click at [171, 102] on div "[PERSON_NAME] BSM JS lock do_not_disturb_alt" at bounding box center [182, 96] width 102 height 22
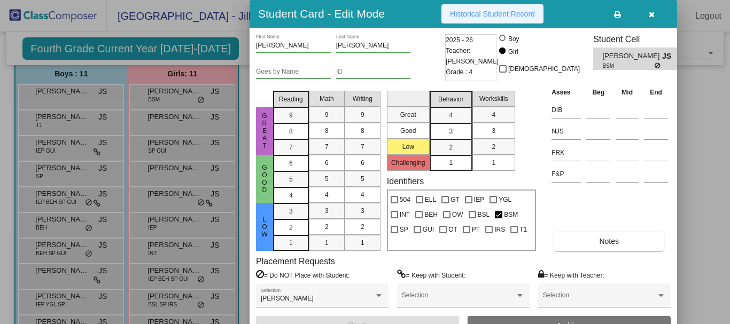
click at [469, 18] on button "Historical Student Record" at bounding box center [493, 13] width 102 height 19
click at [647, 19] on button "button" at bounding box center [651, 13] width 34 height 19
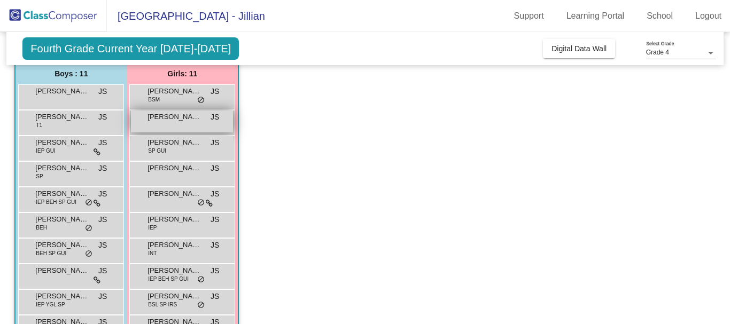
click at [198, 119] on span "[PERSON_NAME]" at bounding box center [174, 117] width 53 height 11
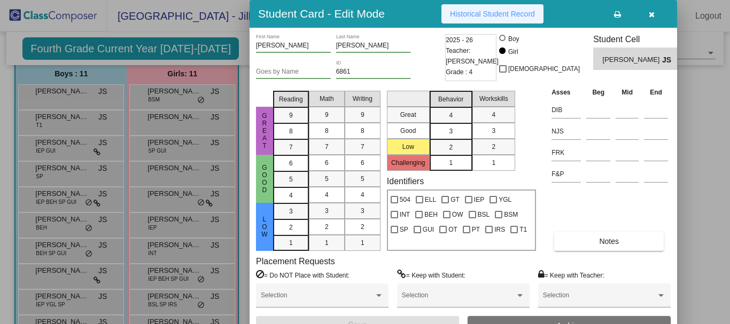
click at [459, 17] on span "Historical Student Record" at bounding box center [492, 14] width 85 height 9
click at [649, 12] on icon "button" at bounding box center [652, 14] width 6 height 7
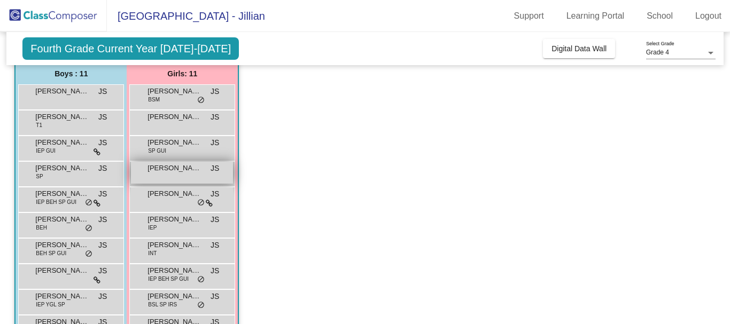
click at [176, 179] on div "[PERSON_NAME] [PERSON_NAME] lock do_not_disturb_alt" at bounding box center [182, 173] width 102 height 22
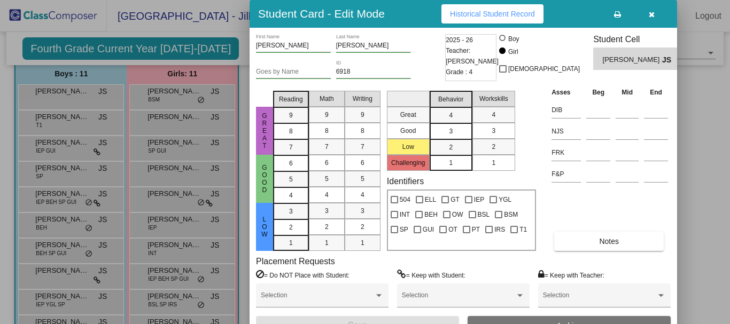
click at [528, 11] on span "Historical Student Record" at bounding box center [492, 14] width 85 height 9
click at [646, 8] on button "button" at bounding box center [651, 13] width 34 height 19
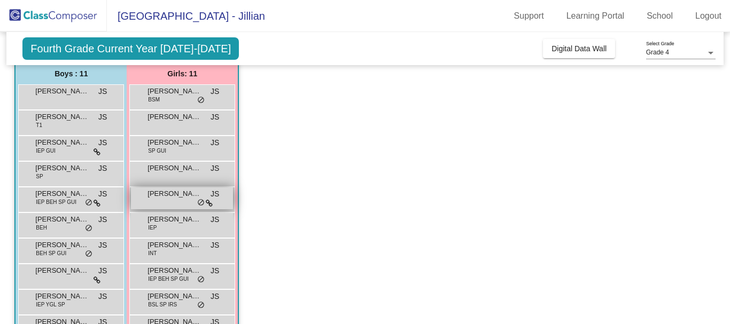
click at [176, 197] on span "[PERSON_NAME]" at bounding box center [174, 194] width 53 height 11
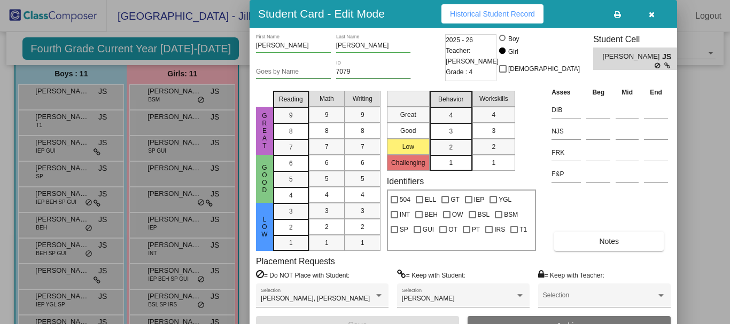
click at [655, 14] on button "button" at bounding box center [651, 13] width 34 height 19
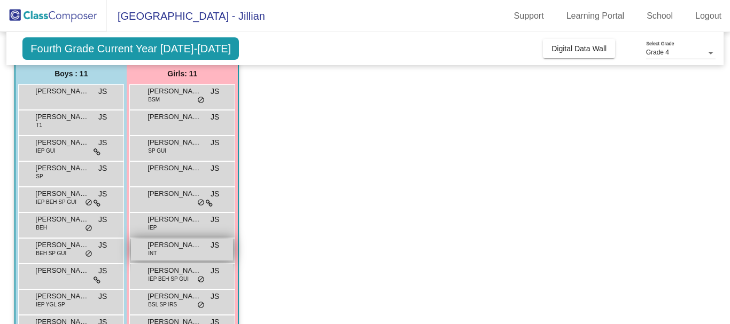
click at [194, 244] on span "[PERSON_NAME]" at bounding box center [174, 245] width 53 height 11
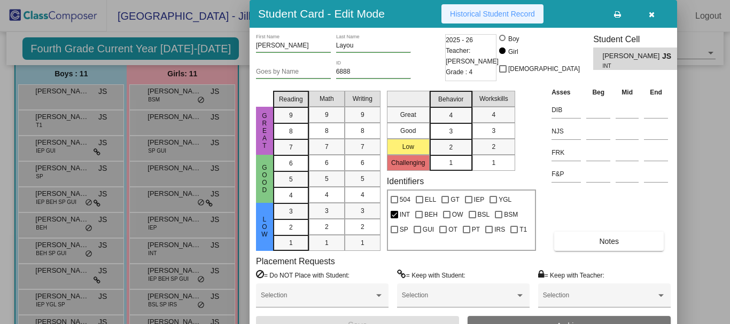
click at [503, 11] on span "Historical Student Record" at bounding box center [492, 14] width 85 height 9
click at [645, 9] on button "button" at bounding box center [651, 13] width 34 height 19
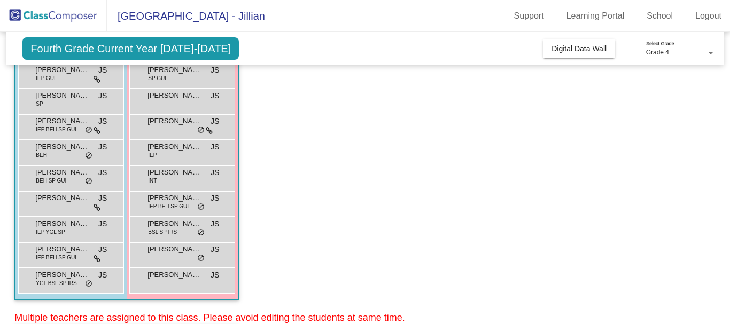
scroll to position [175, 0]
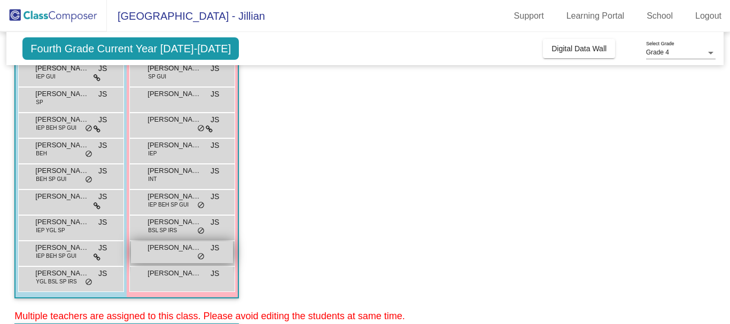
click at [167, 258] on div "[PERSON_NAME] JS lock do_not_disturb_alt" at bounding box center [182, 253] width 102 height 22
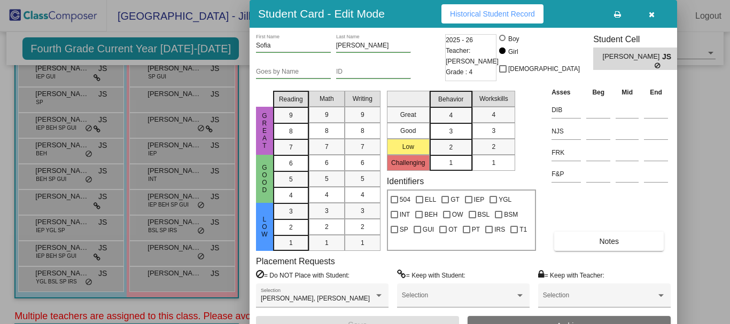
click at [488, 15] on span "Historical Student Record" at bounding box center [492, 14] width 85 height 9
click at [657, 9] on button "button" at bounding box center [651, 13] width 34 height 19
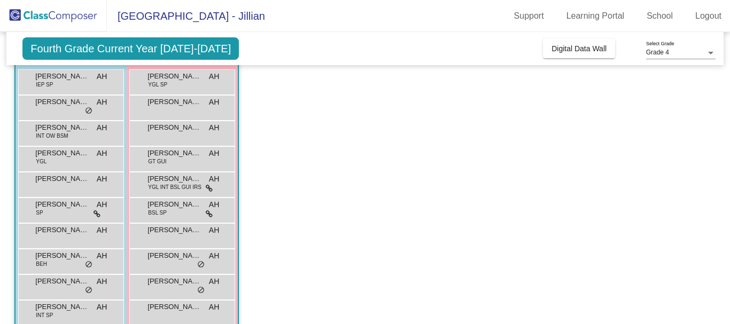
scroll to position [499, 0]
click at [205, 88] on div "[PERSON_NAME] YGL SP AH lock do_not_disturb_alt" at bounding box center [182, 81] width 102 height 22
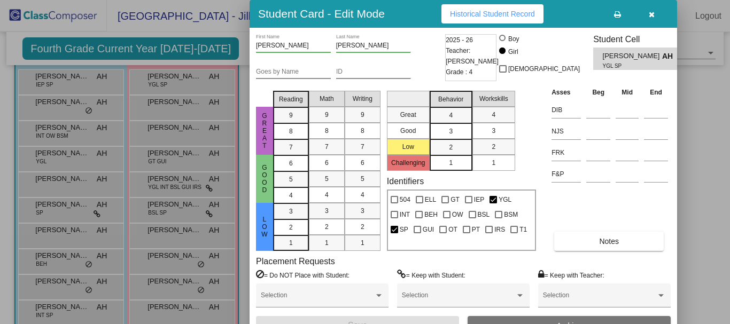
click at [653, 15] on icon "button" at bounding box center [652, 14] width 6 height 7
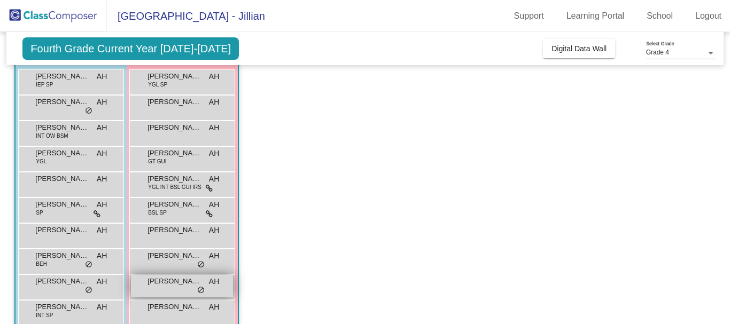
click at [185, 284] on span "[PERSON_NAME]" at bounding box center [174, 281] width 53 height 11
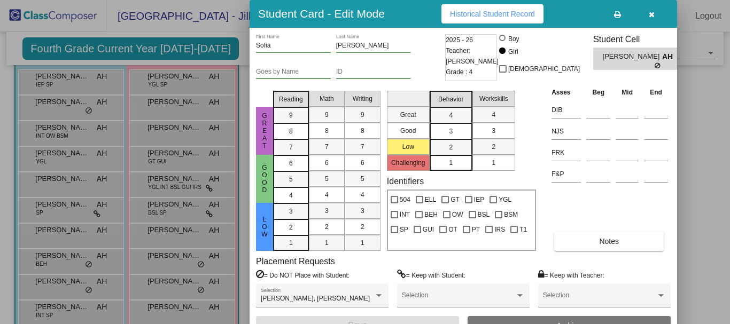
click at [453, 18] on button "Historical Student Record" at bounding box center [493, 13] width 102 height 19
click at [651, 17] on icon "button" at bounding box center [652, 14] width 6 height 7
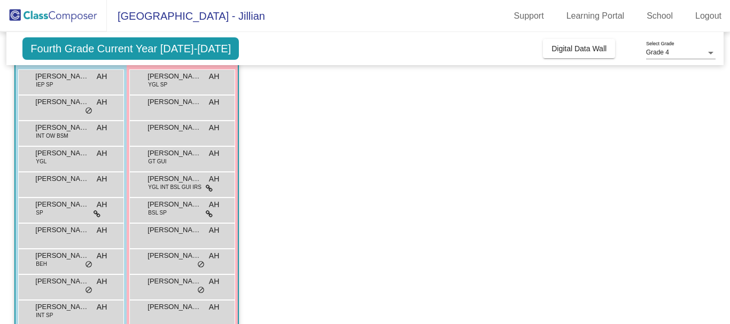
scroll to position [544, 0]
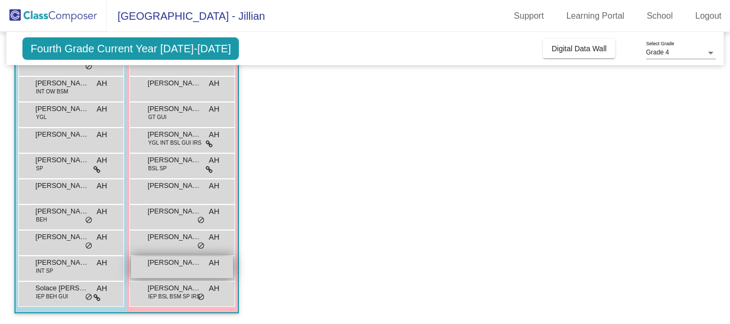
click at [182, 270] on div "Tassia Tahrour AH lock do_not_disturb_alt" at bounding box center [182, 268] width 102 height 22
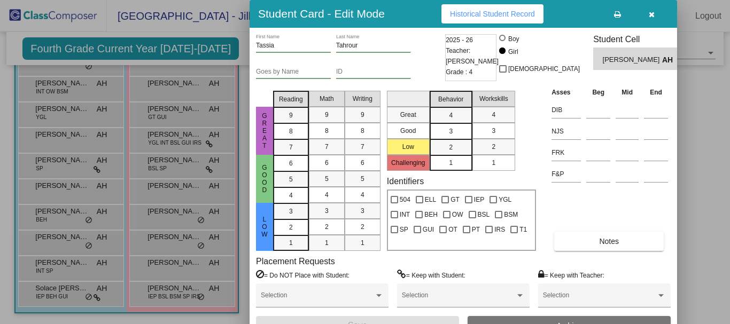
click at [487, 9] on button "Historical Student Record" at bounding box center [493, 13] width 102 height 19
click at [647, 11] on button "button" at bounding box center [651, 13] width 34 height 19
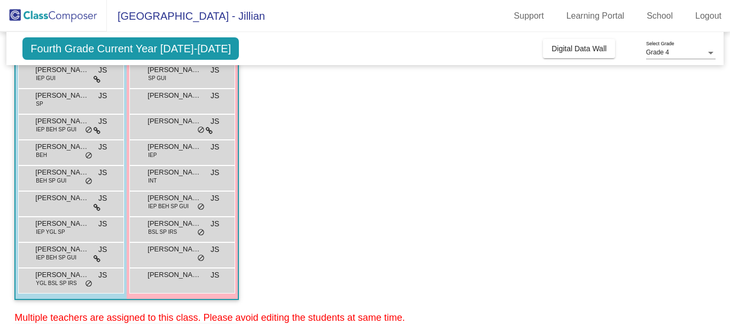
scroll to position [0, 0]
